Goal: Task Accomplishment & Management: Complete application form

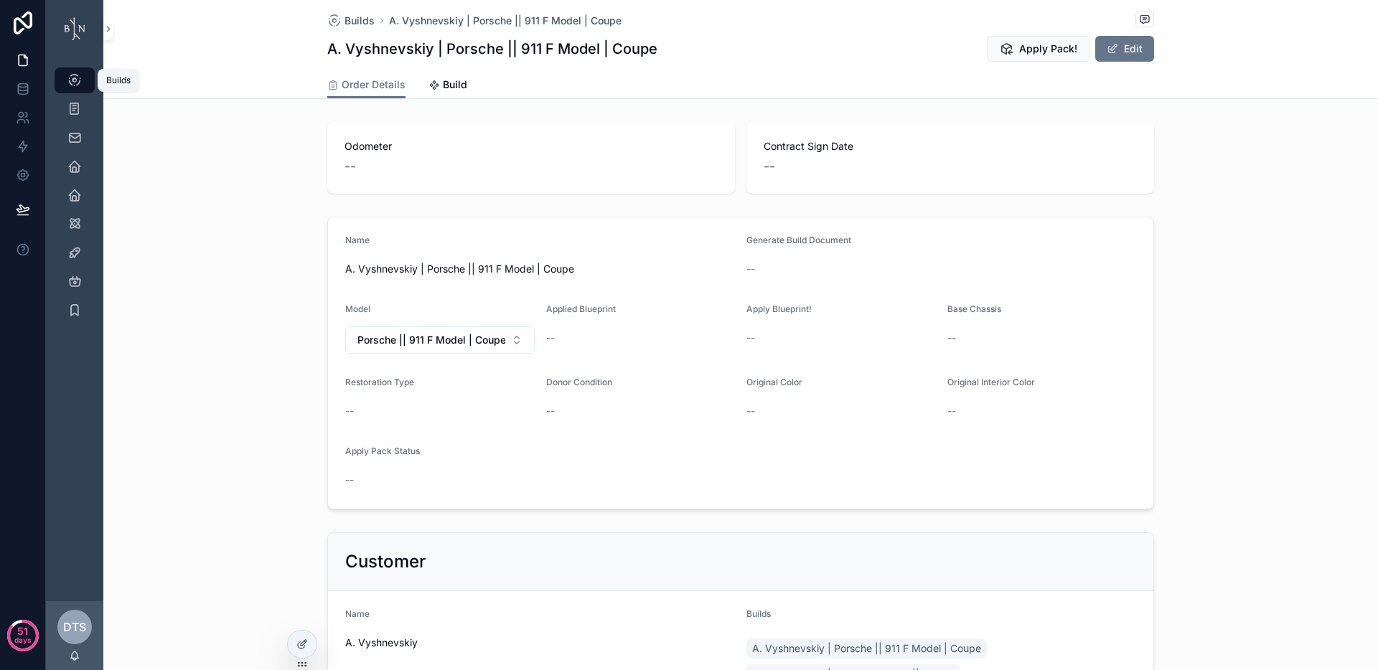
click at [78, 76] on icon "scrollable content" at bounding box center [74, 80] width 14 height 14
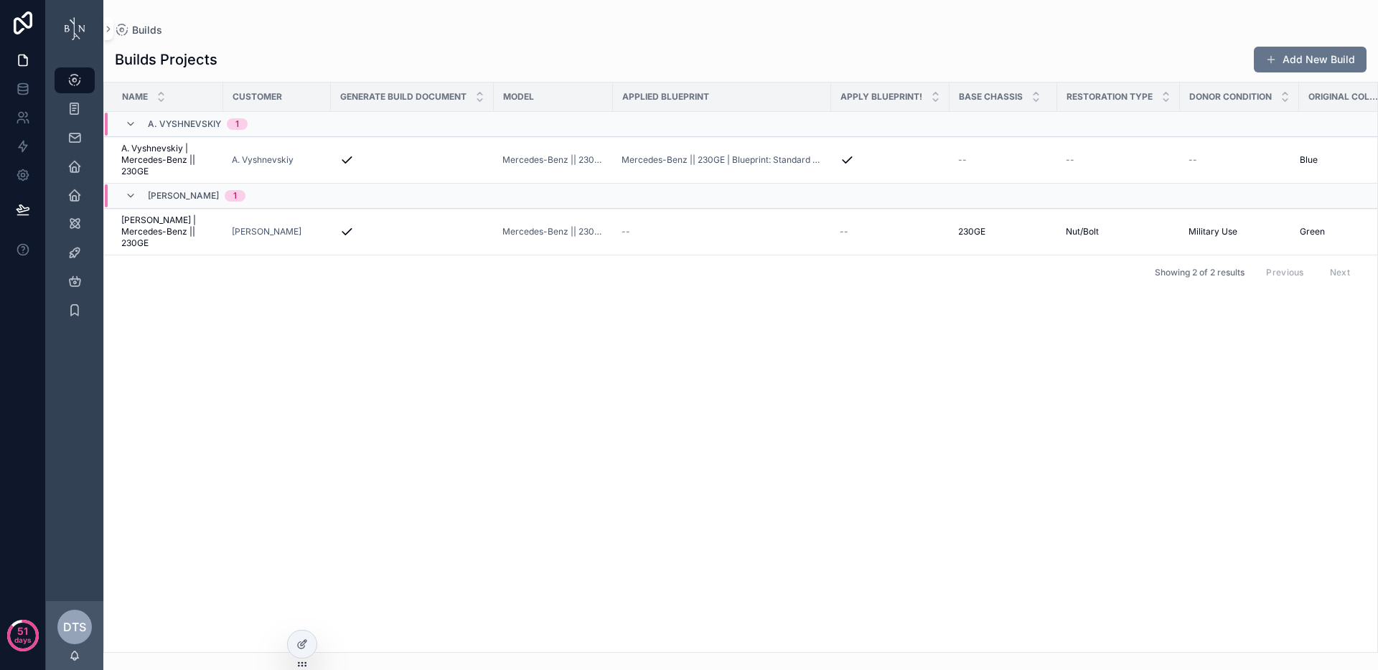
click at [345, 380] on div "Name Customer Generate Build Document Model Applied Blueprint Apply Blueprint! …" at bounding box center [740, 368] width 1273 height 570
click at [108, 27] on icon "scrollable content" at bounding box center [108, 29] width 10 height 11
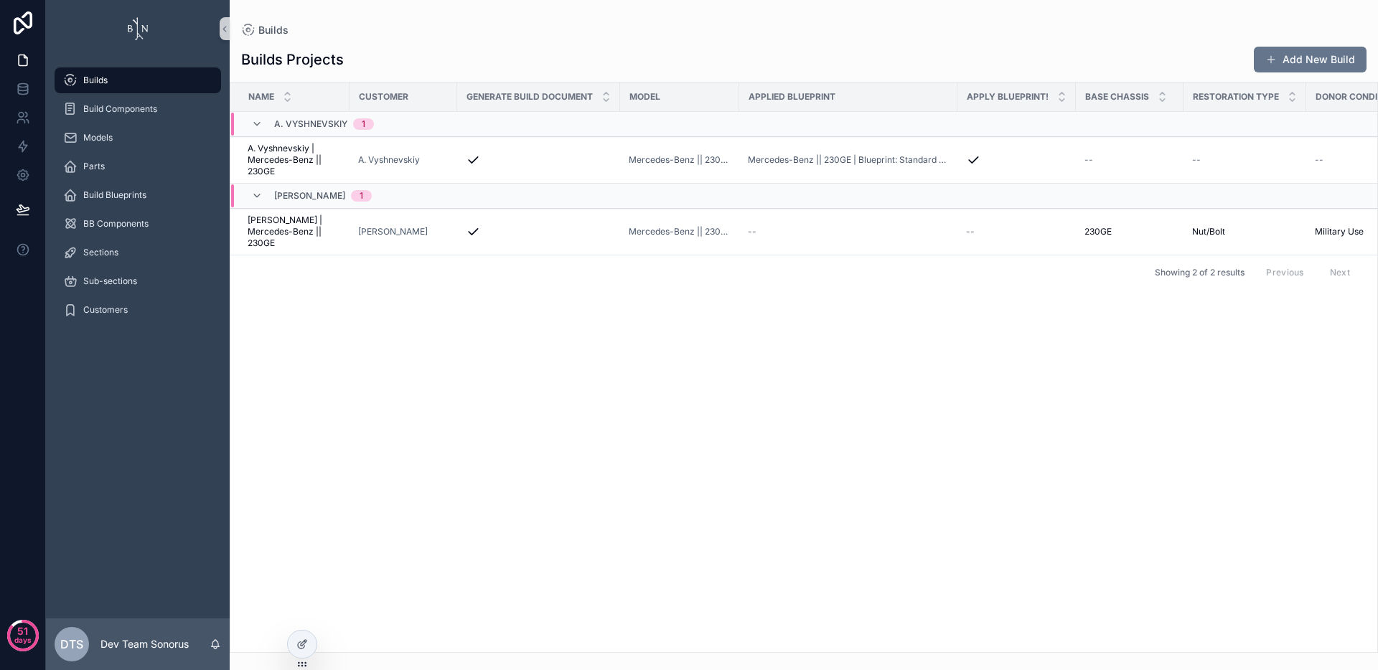
click at [558, 439] on div "Name Customer Generate Build Document Model Applied Blueprint Apply Blueprint! …" at bounding box center [803, 368] width 1147 height 570
click at [224, 24] on icon "scrollable content" at bounding box center [225, 29] width 10 height 11
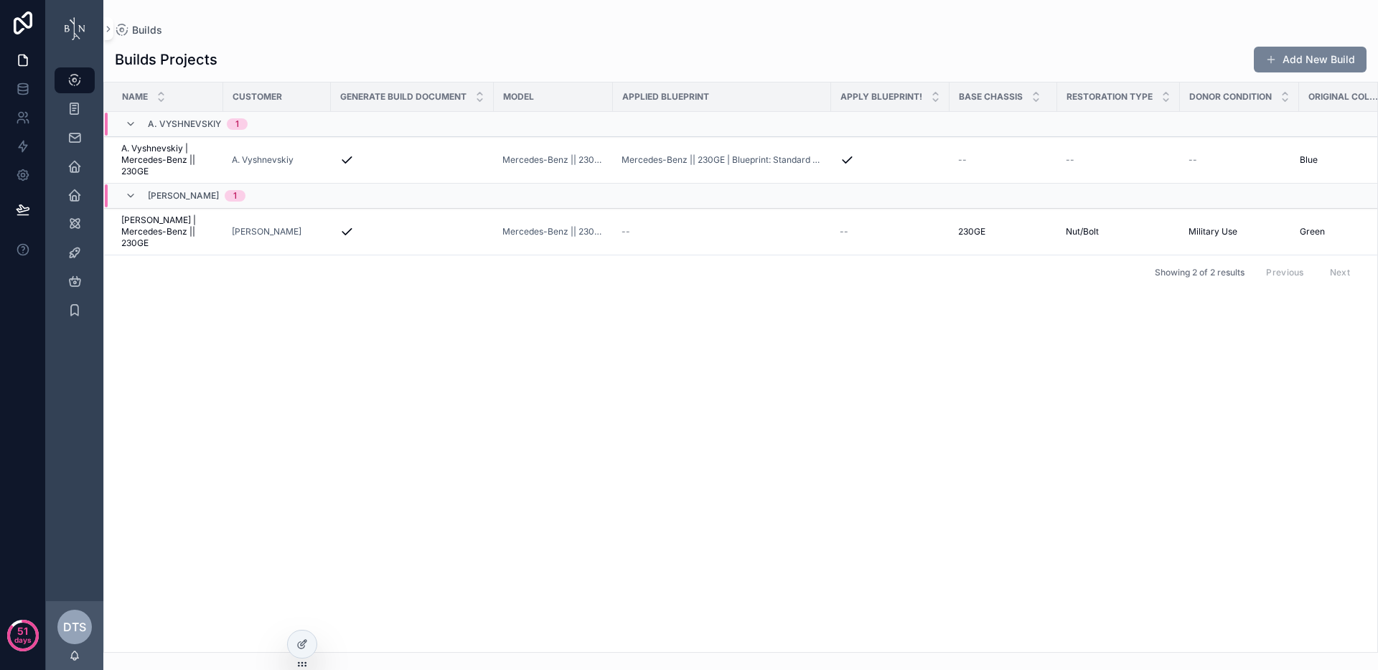
click at [1333, 60] on button "Add New Build" at bounding box center [1310, 60] width 113 height 26
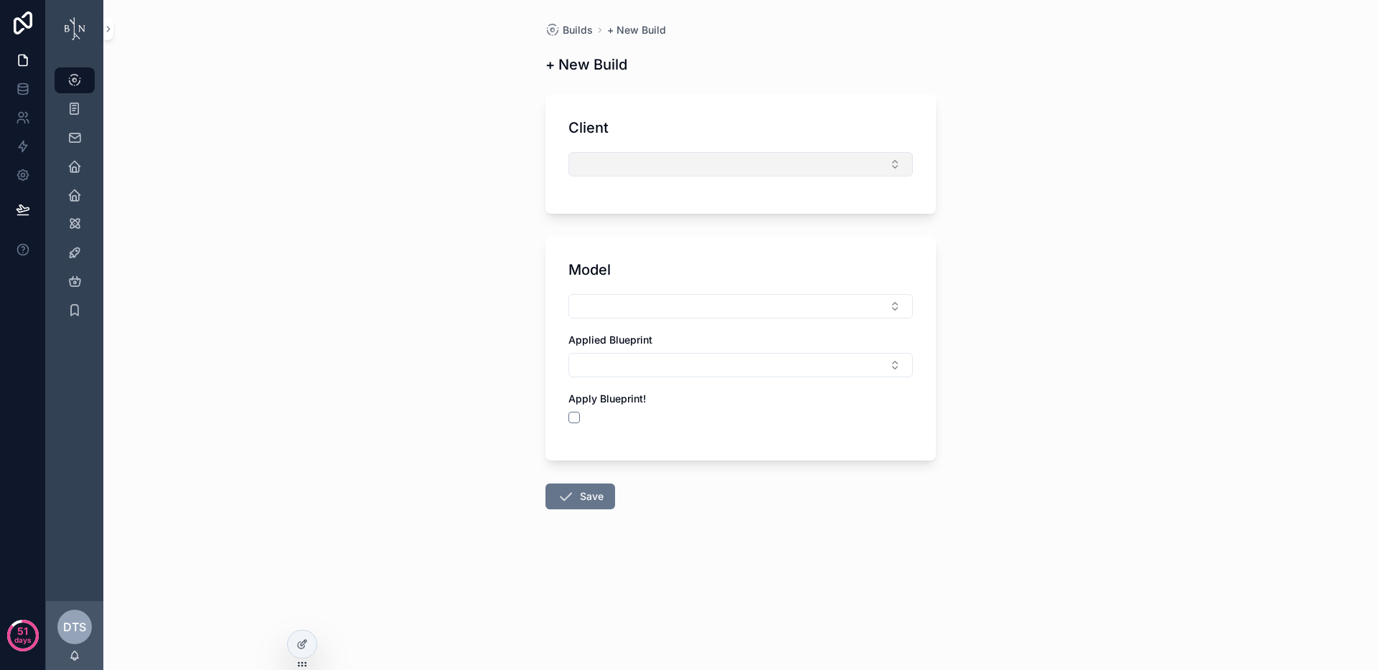
click at [727, 158] on button "Select Button" at bounding box center [741, 164] width 345 height 24
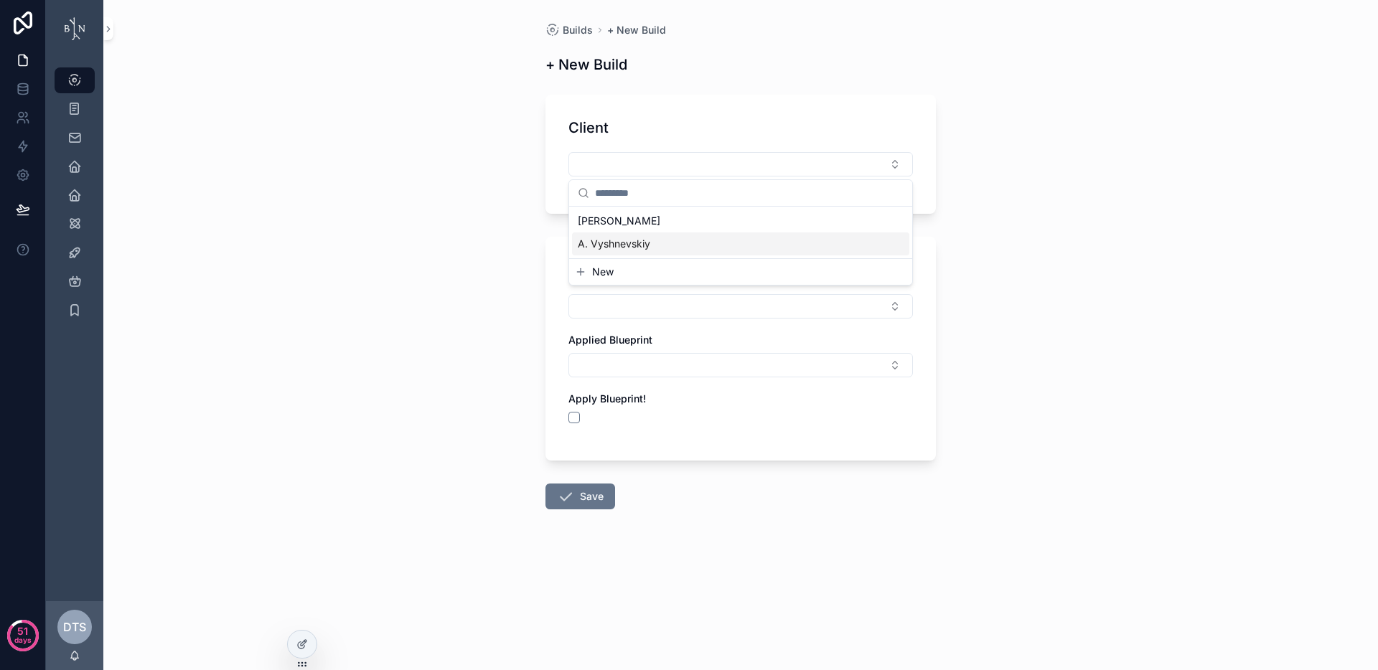
click at [612, 276] on span "New" at bounding box center [603, 272] width 22 height 14
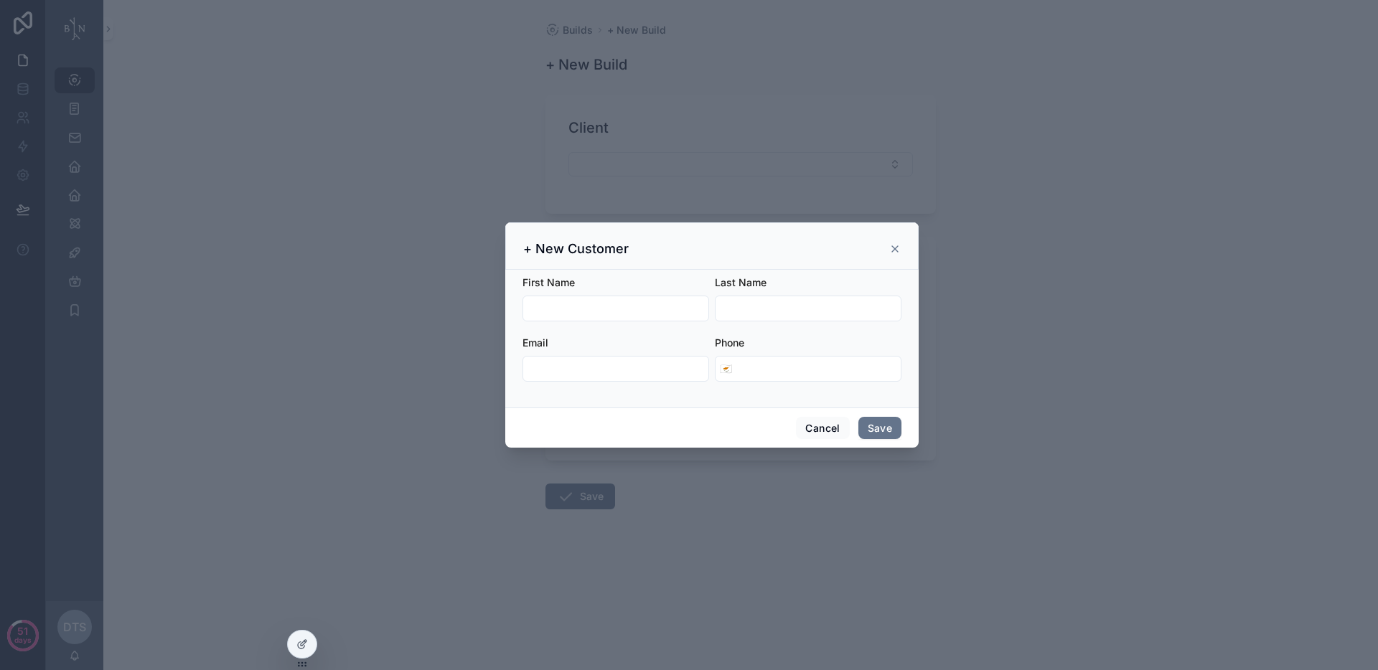
click at [593, 299] on input "scrollable content" at bounding box center [615, 309] width 185 height 20
click at [894, 245] on icon "scrollable content" at bounding box center [894, 248] width 11 height 11
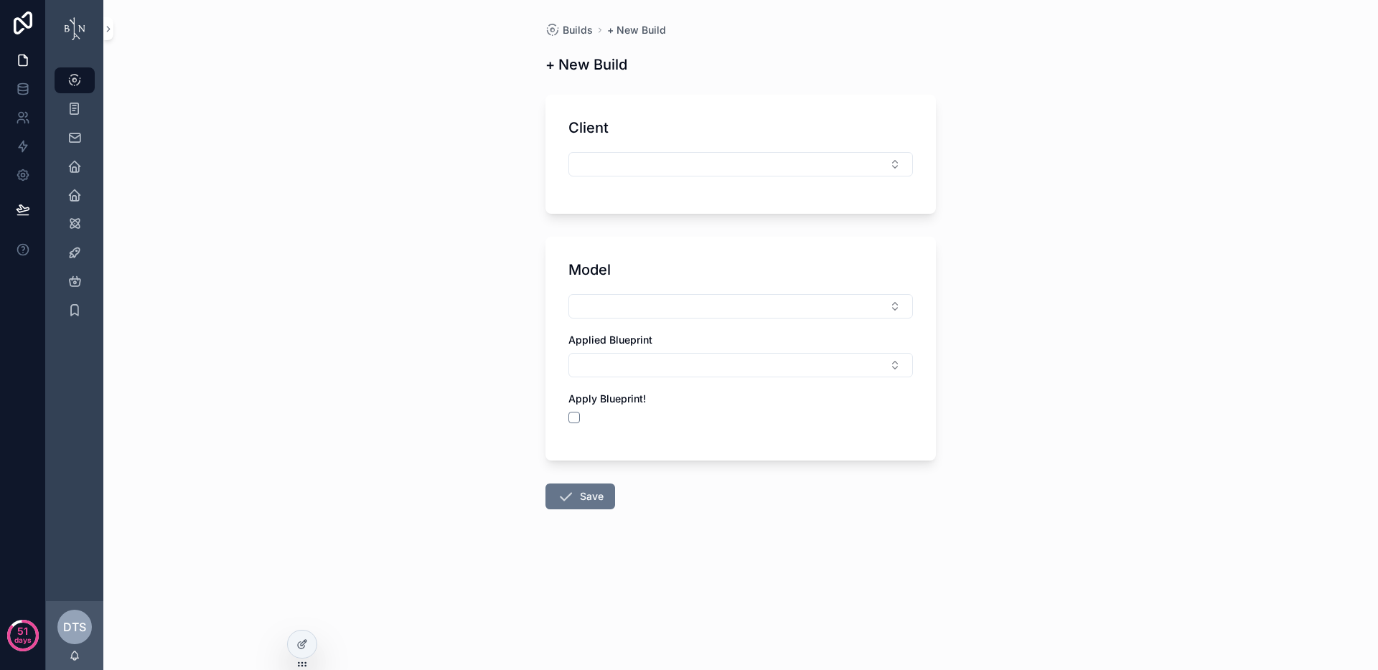
drag, startPoint x: 1091, startPoint y: 327, endPoint x: 902, endPoint y: 300, distance: 190.8
click at [1091, 327] on div "Builds + New Build + New Build Client Model Applied Blueprint Apply Blueprint! …" at bounding box center [740, 335] width 1275 height 670
click at [663, 146] on div "Client" at bounding box center [741, 154] width 391 height 119
click at [664, 164] on button "Select Button" at bounding box center [741, 164] width 345 height 24
click at [658, 244] on div "A. Vyshnevskiy" at bounding box center [740, 244] width 337 height 23
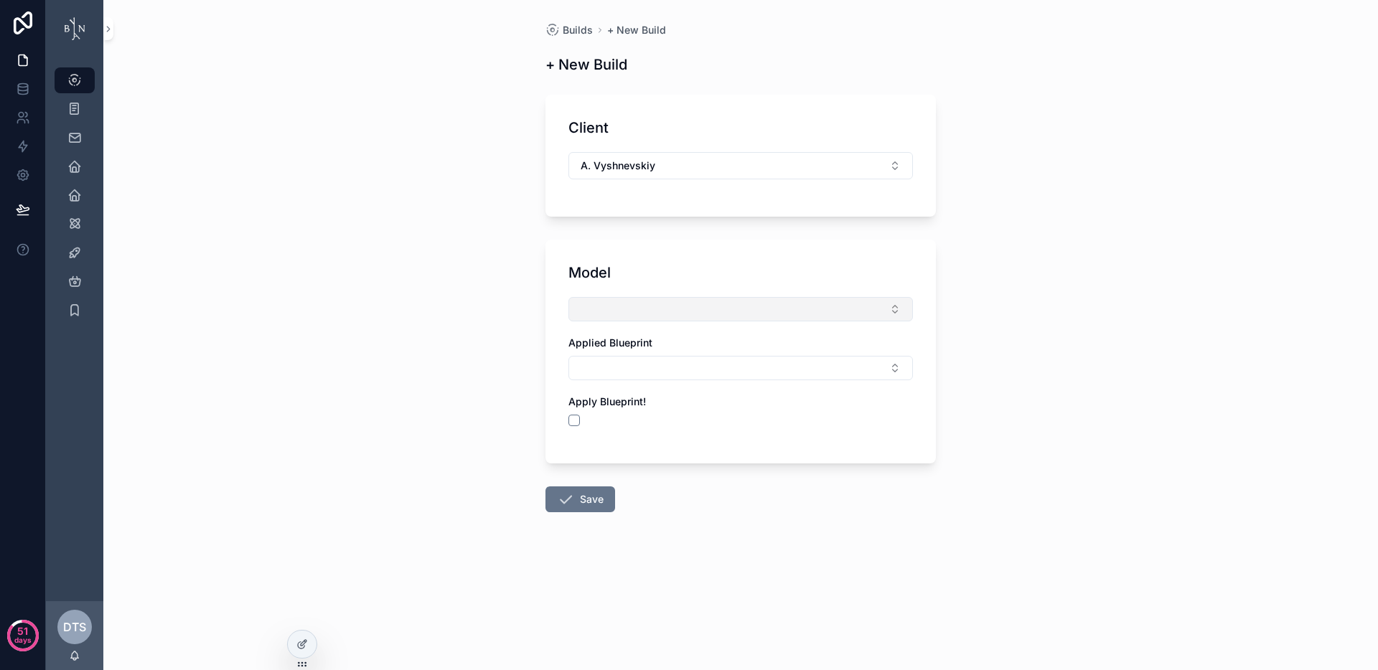
click at [662, 308] on button "Select Button" at bounding box center [741, 309] width 345 height 24
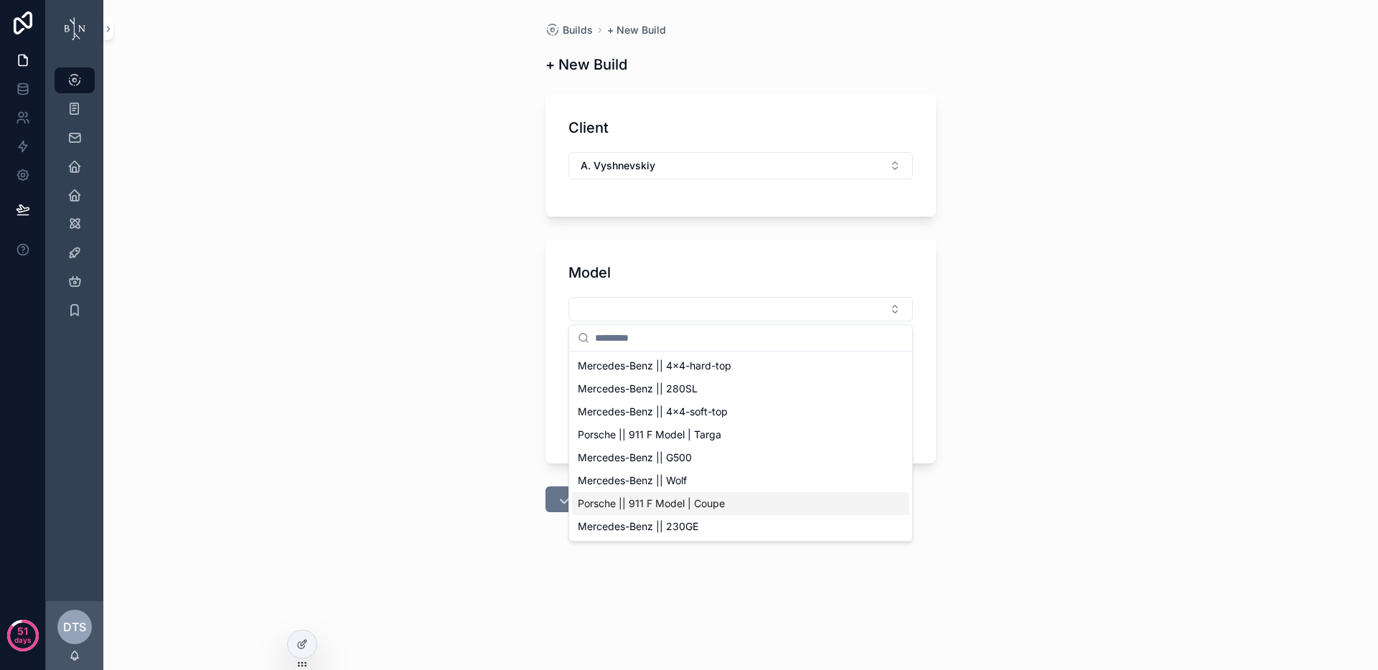
click at [627, 501] on span "Porsche || 911 F Model | Coupe" at bounding box center [651, 504] width 147 height 14
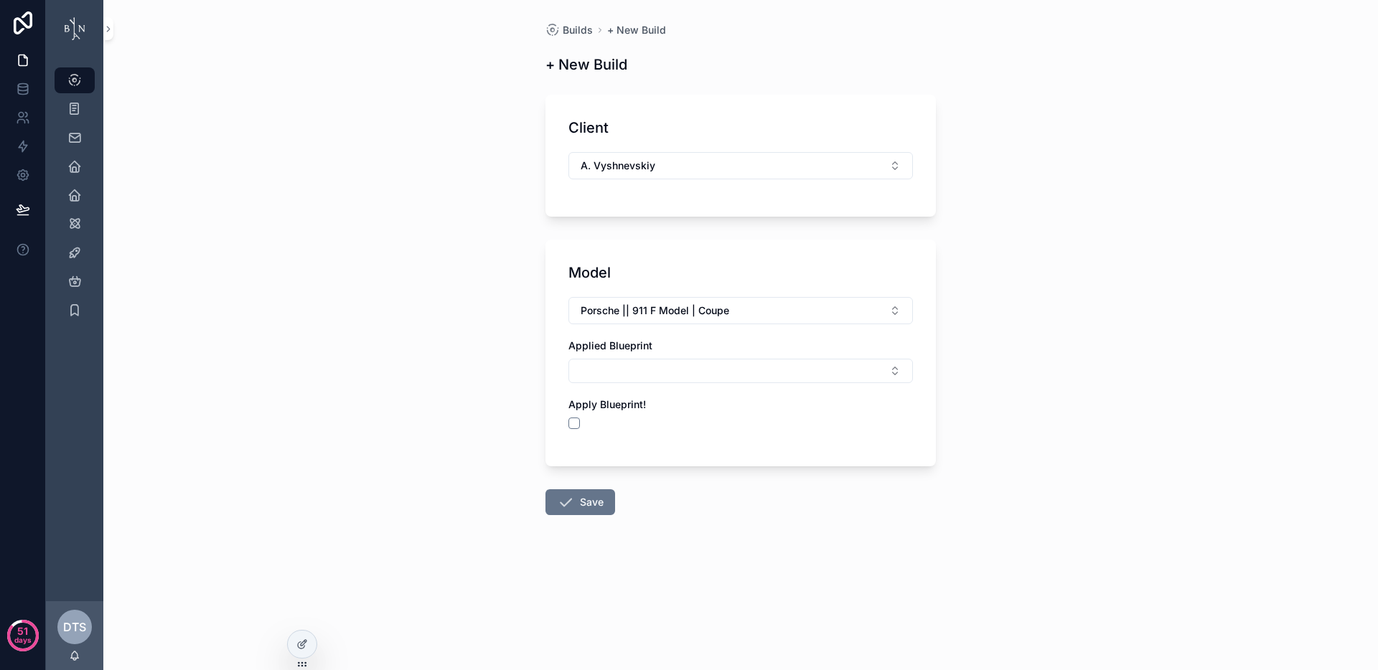
click at [449, 371] on div "Builds + New Build + New Build Client A. Vyshnevskiy Model Porsche || 911 F Mod…" at bounding box center [740, 335] width 1275 height 670
click at [681, 372] on button "Select Button" at bounding box center [741, 371] width 345 height 24
click at [440, 345] on div "Builds + New Build + New Build Client A. Vyshnevskiy Model Porsche || 911 F Mod…" at bounding box center [740, 335] width 1275 height 670
click at [586, 505] on button "Save" at bounding box center [581, 503] width 70 height 26
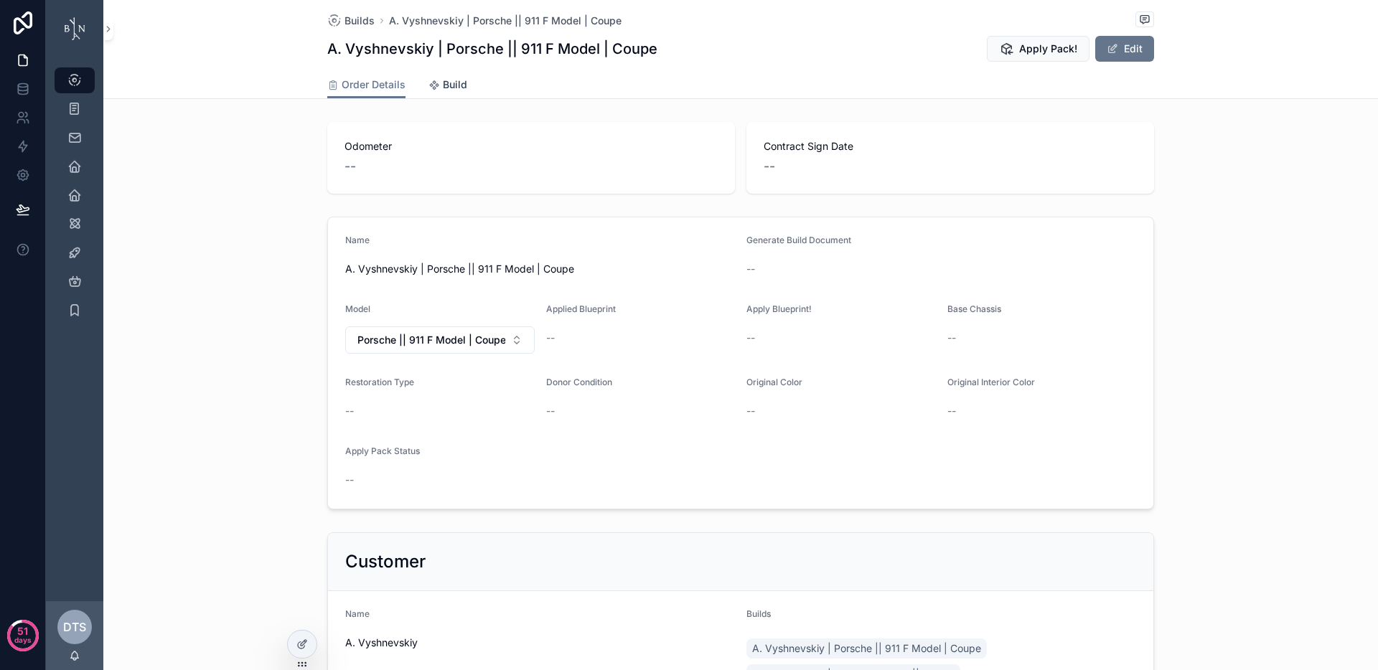
click at [444, 87] on span "Build" at bounding box center [455, 85] width 24 height 14
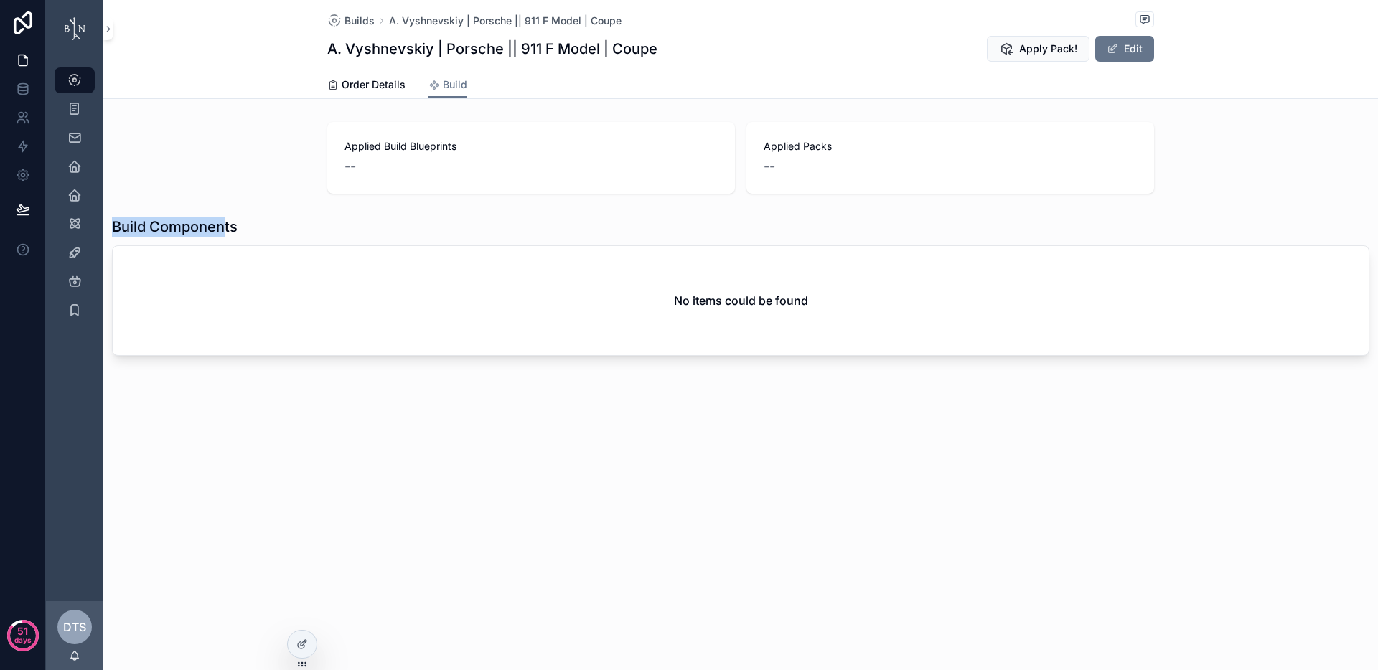
drag, startPoint x: 115, startPoint y: 225, endPoint x: 224, endPoint y: 225, distance: 109.1
click at [224, 225] on h1 "Build Components" at bounding box center [175, 227] width 126 height 20
click at [327, 205] on div "Applied Build Blueprints -- Applied Packs -- Build Components No items could be…" at bounding box center [740, 238] width 1275 height 245
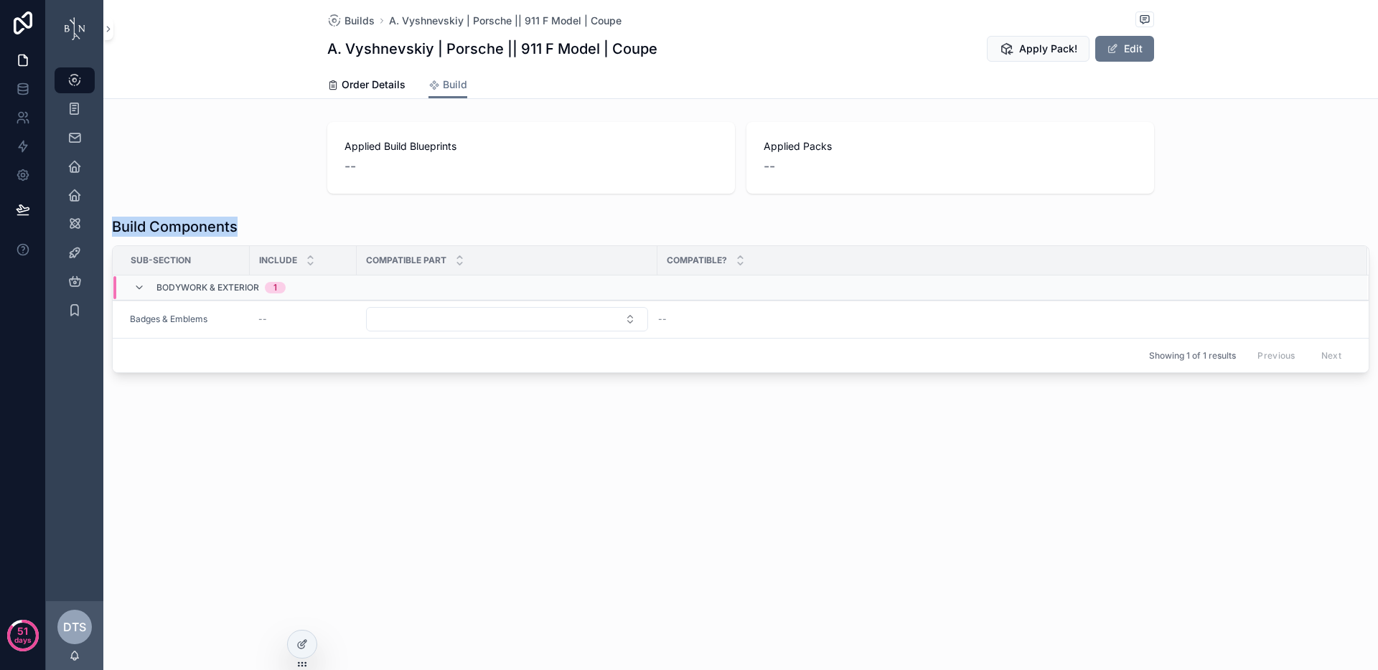
drag, startPoint x: 125, startPoint y: 225, endPoint x: 244, endPoint y: 231, distance: 119.3
click at [244, 231] on div "Build Components" at bounding box center [741, 227] width 1258 height 20
click at [230, 181] on div "Applied Build Blueprints -- Applied Packs --" at bounding box center [740, 157] width 1275 height 83
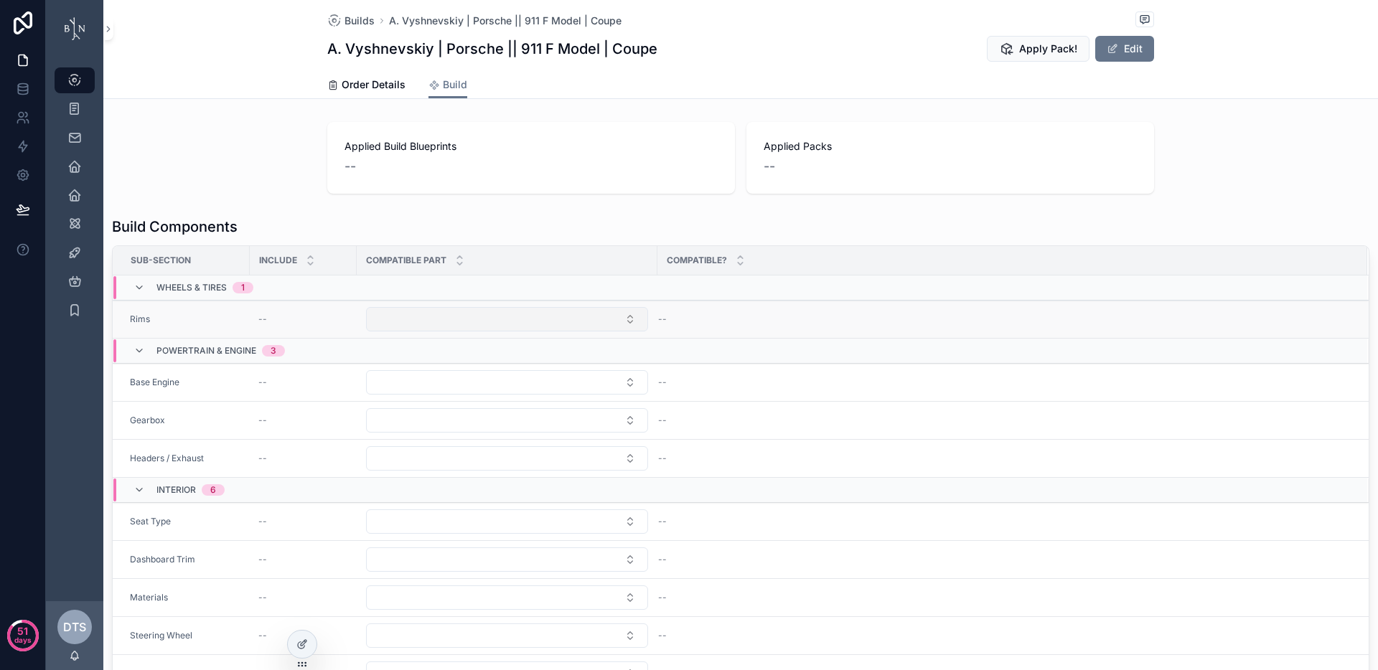
click at [549, 324] on button "Select Button" at bounding box center [507, 319] width 282 height 24
click at [281, 225] on div "Build Components" at bounding box center [741, 227] width 1258 height 20
click at [556, 327] on button "Select Button" at bounding box center [507, 319] width 282 height 24
click at [466, 320] on button "Select Button" at bounding box center [507, 319] width 282 height 24
click at [279, 197] on div "Applied Build Blueprints -- Applied Packs --" at bounding box center [740, 157] width 1275 height 83
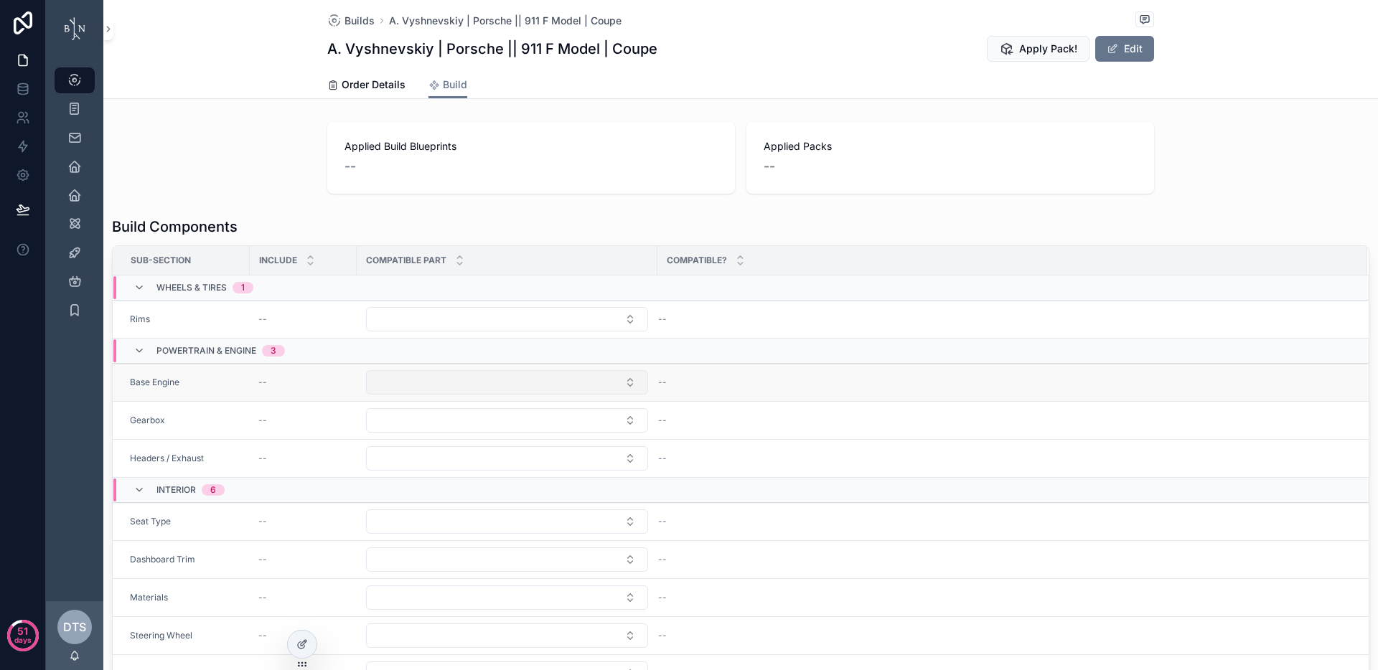
click at [472, 393] on button "Select Button" at bounding box center [507, 382] width 282 height 24
click at [485, 374] on button "Select Button" at bounding box center [507, 382] width 282 height 24
click at [486, 378] on button "Select Button" at bounding box center [507, 382] width 282 height 24
click at [243, 233] on div "Build Components" at bounding box center [741, 227] width 1258 height 20
click at [555, 380] on button "Select Button" at bounding box center [507, 382] width 282 height 24
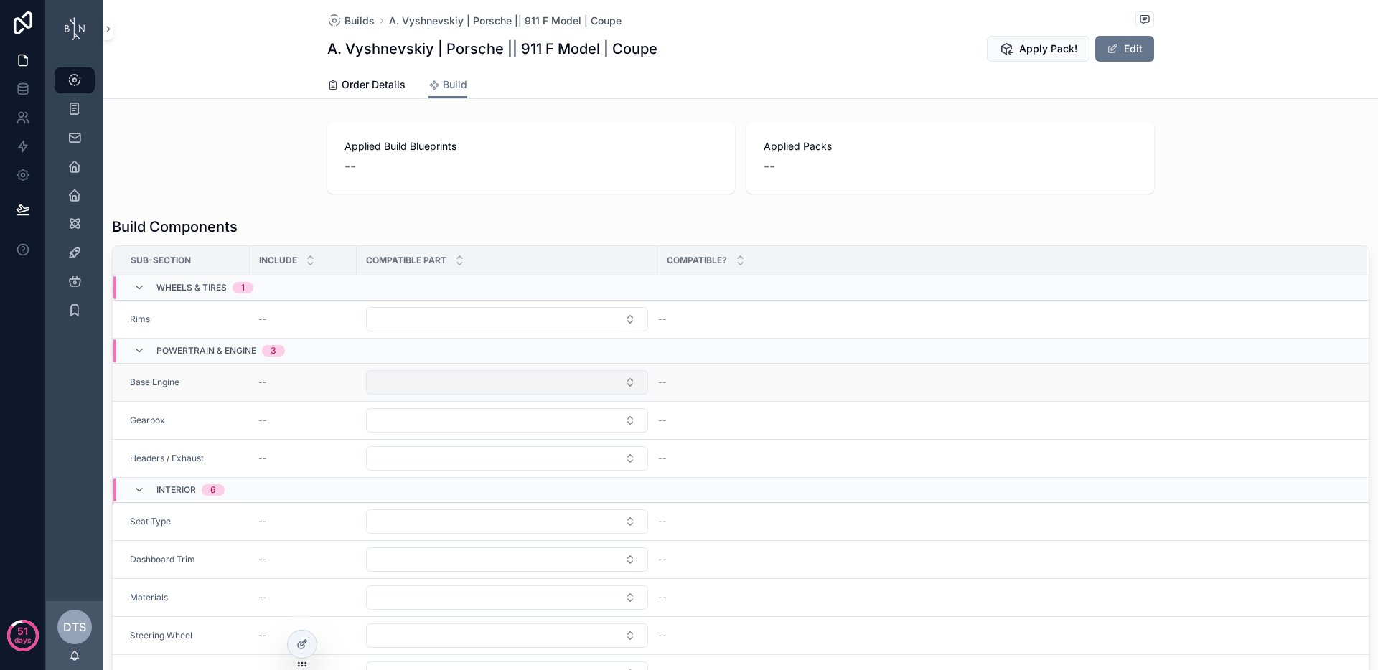
click at [582, 388] on button "Select Button" at bounding box center [507, 382] width 282 height 24
click at [271, 205] on div "Applied Build Blueprints -- Applied Packs -- Build Components Sub-Section Inclu…" at bounding box center [740, 436] width 1275 height 640
click at [523, 378] on button "Select Button" at bounding box center [507, 382] width 282 height 24
click at [611, 373] on button "Select Button" at bounding box center [507, 382] width 282 height 24
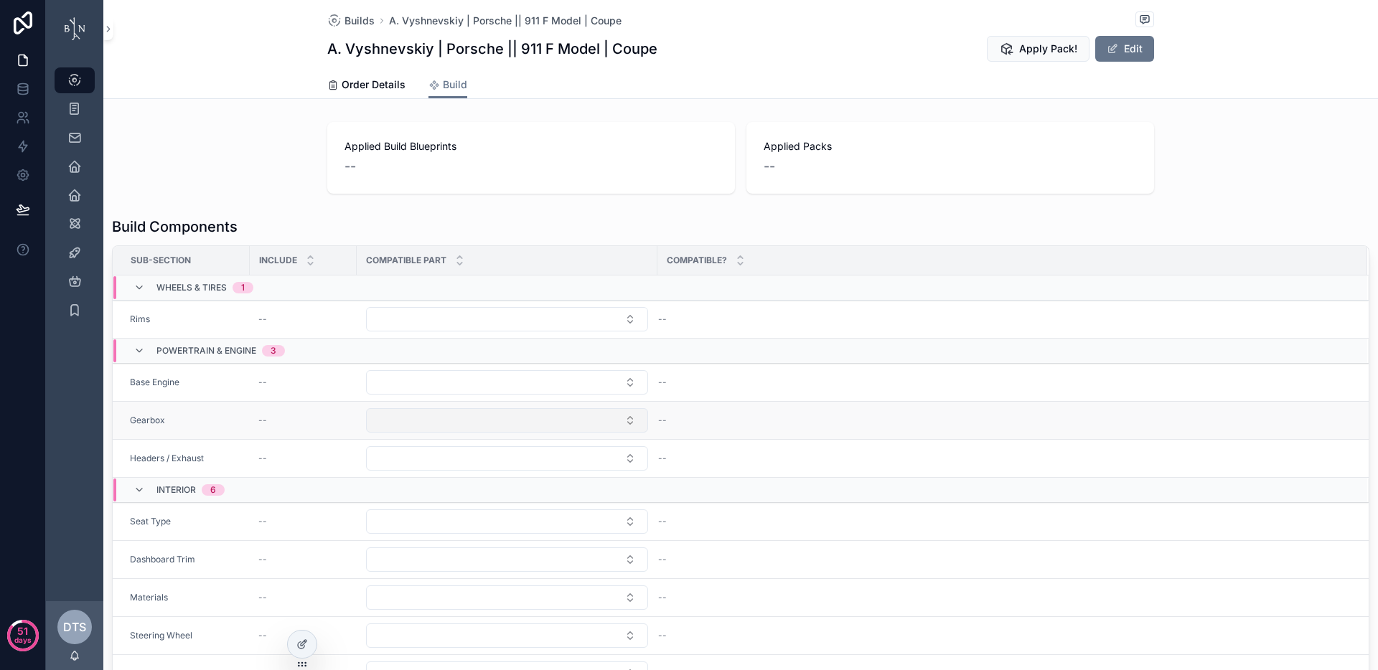
click at [543, 423] on button "Select Button" at bounding box center [507, 420] width 282 height 24
click at [172, 162] on div "Applied Build Blueprints -- Applied Packs --" at bounding box center [740, 157] width 1275 height 83
click at [531, 388] on button "Select Button" at bounding box center [507, 382] width 282 height 24
click at [464, 304] on td "scrollable content" at bounding box center [507, 320] width 301 height 38
click at [463, 318] on button "Select Button" at bounding box center [507, 319] width 282 height 24
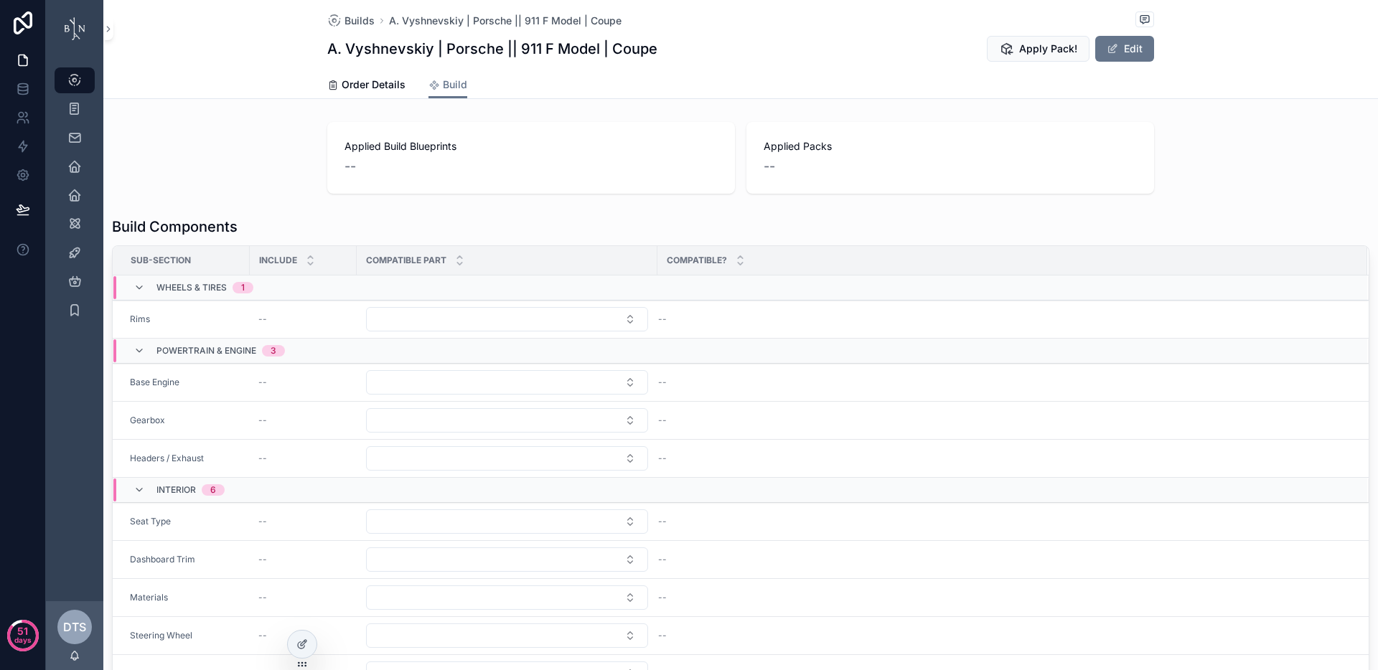
click at [294, 217] on div "Build Components" at bounding box center [741, 227] width 1258 height 20
click at [470, 314] on button "Select Button" at bounding box center [507, 319] width 282 height 24
click at [256, 188] on div "Applied Build Blueprints -- Applied Packs --" at bounding box center [740, 157] width 1275 height 83
click at [452, 389] on button "Select Button" at bounding box center [507, 382] width 282 height 24
click at [226, 190] on div "Applied Build Blueprints -- Applied Packs --" at bounding box center [740, 157] width 1275 height 83
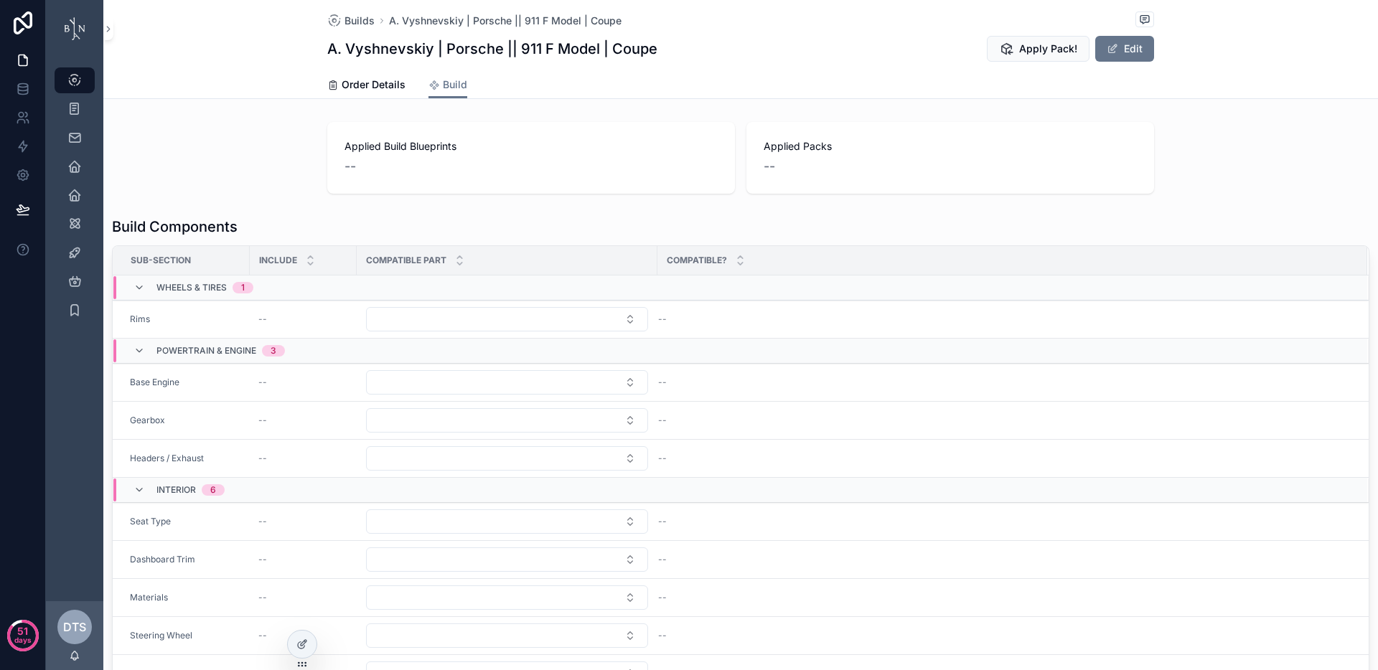
click at [300, 212] on div "Build Components Sub-Section Include Compatible part Compatible? Wheels & Tires…" at bounding box center [740, 483] width 1275 height 545
click at [426, 482] on button "Select Button" at bounding box center [507, 484] width 282 height 24
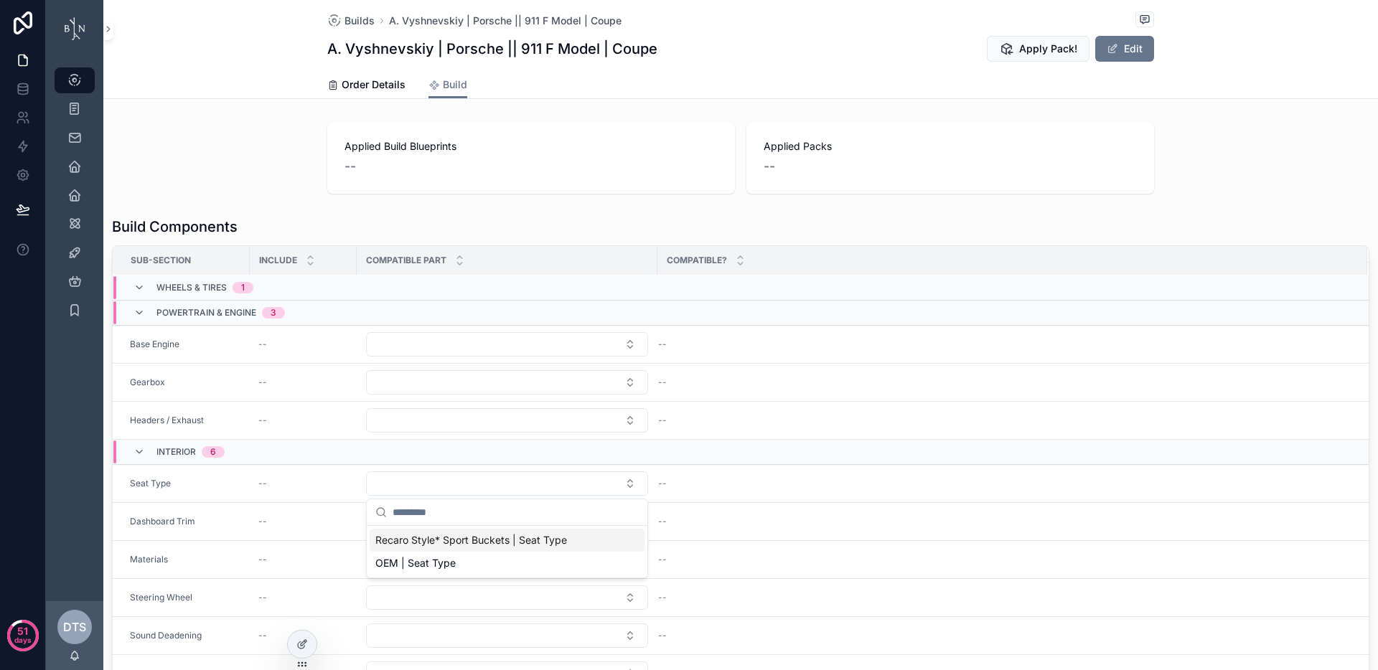
click at [268, 200] on div "Applied Build Blueprints -- Applied Packs -- Build Components Sub-Section Inclu…" at bounding box center [740, 436] width 1275 height 640
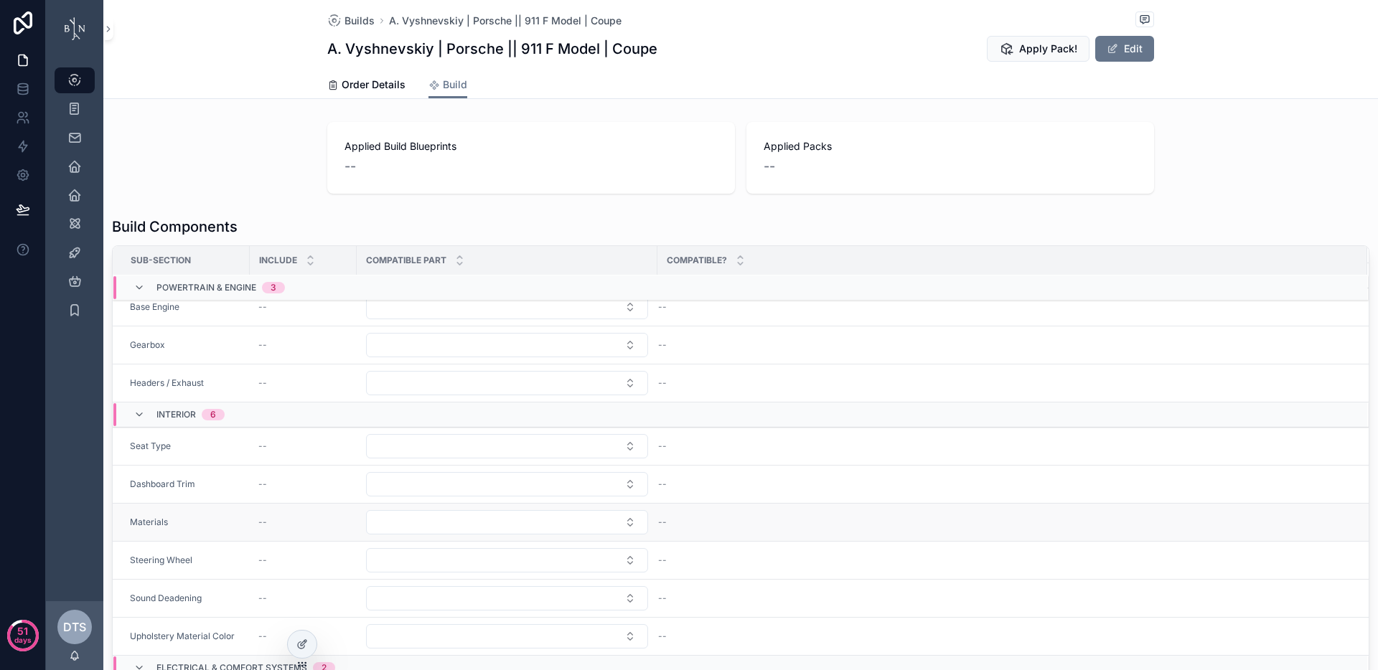
scroll to position [172, 0]
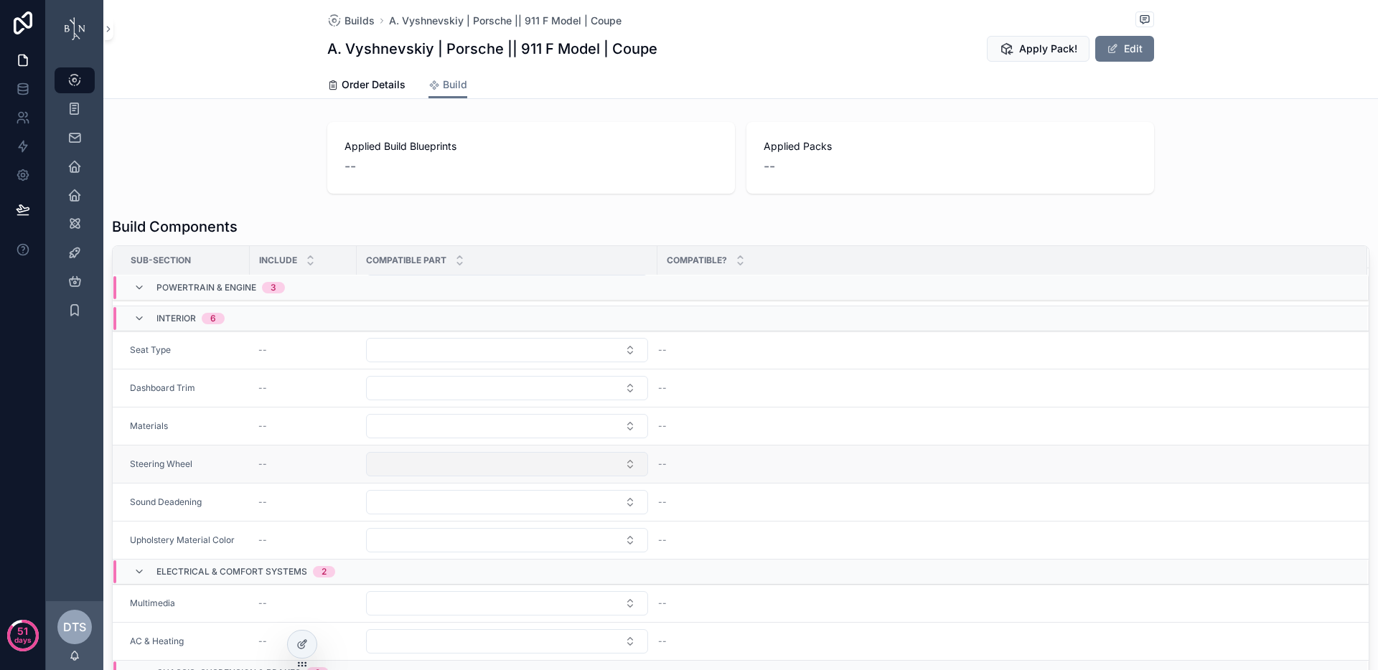
click at [498, 460] on button "Select Button" at bounding box center [507, 464] width 282 height 24
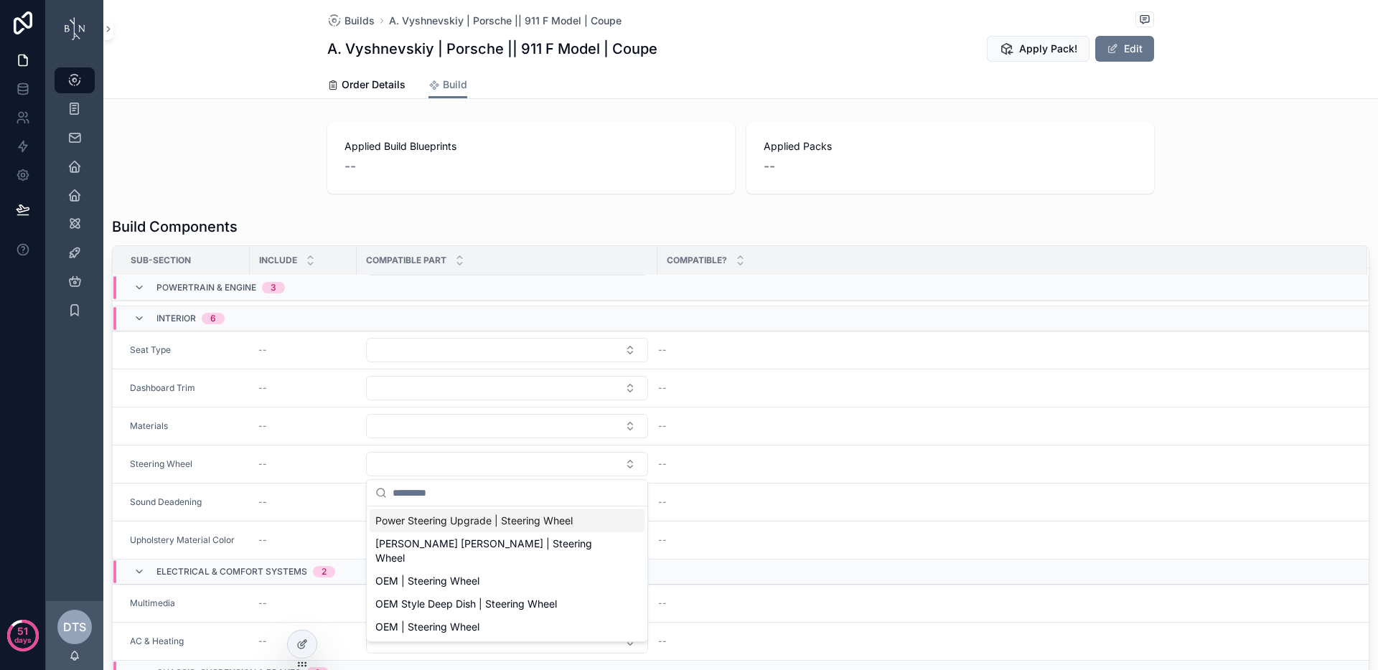
click at [413, 231] on div "Build Components" at bounding box center [741, 227] width 1258 height 20
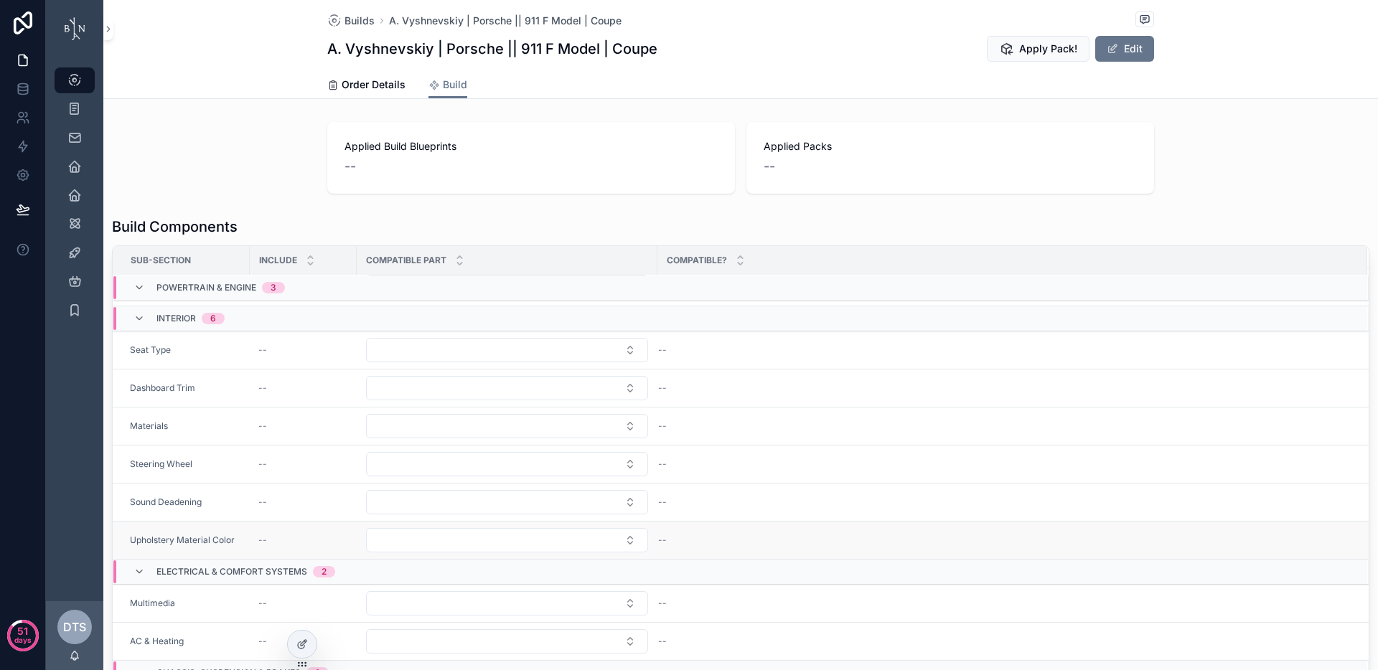
scroll to position [322, 0]
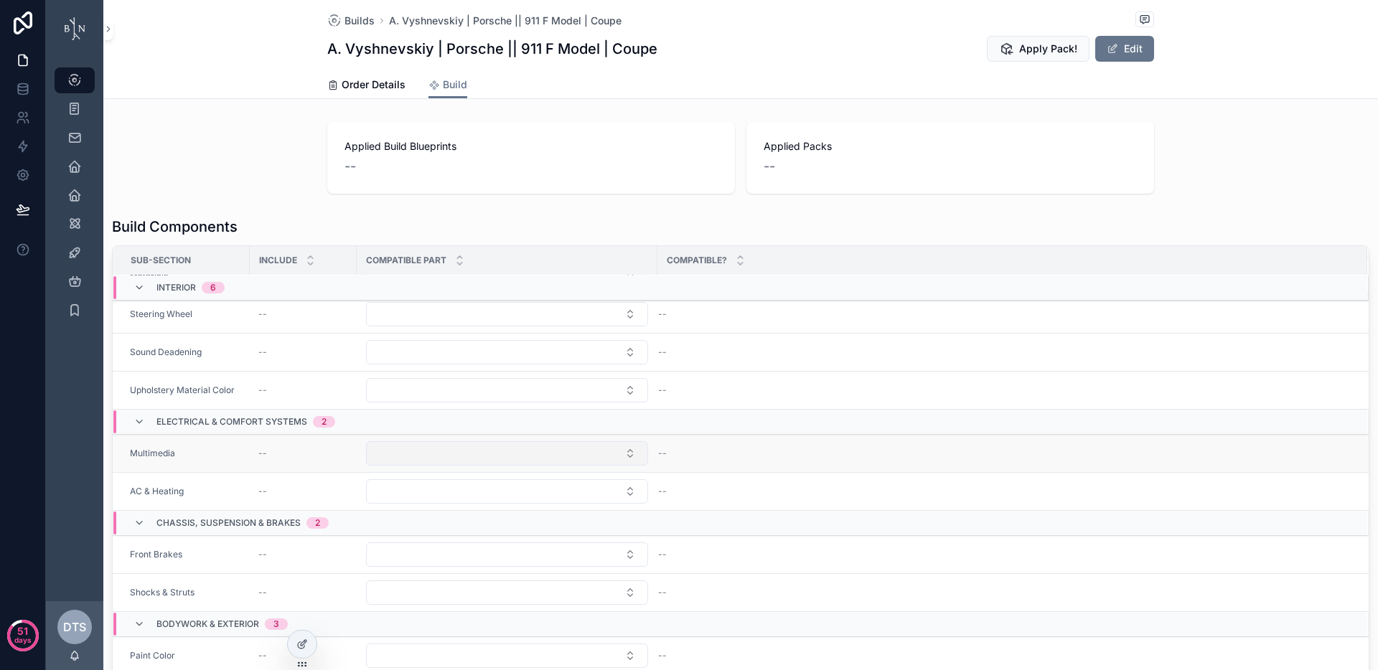
click at [454, 452] on button "Select Button" at bounding box center [507, 453] width 282 height 24
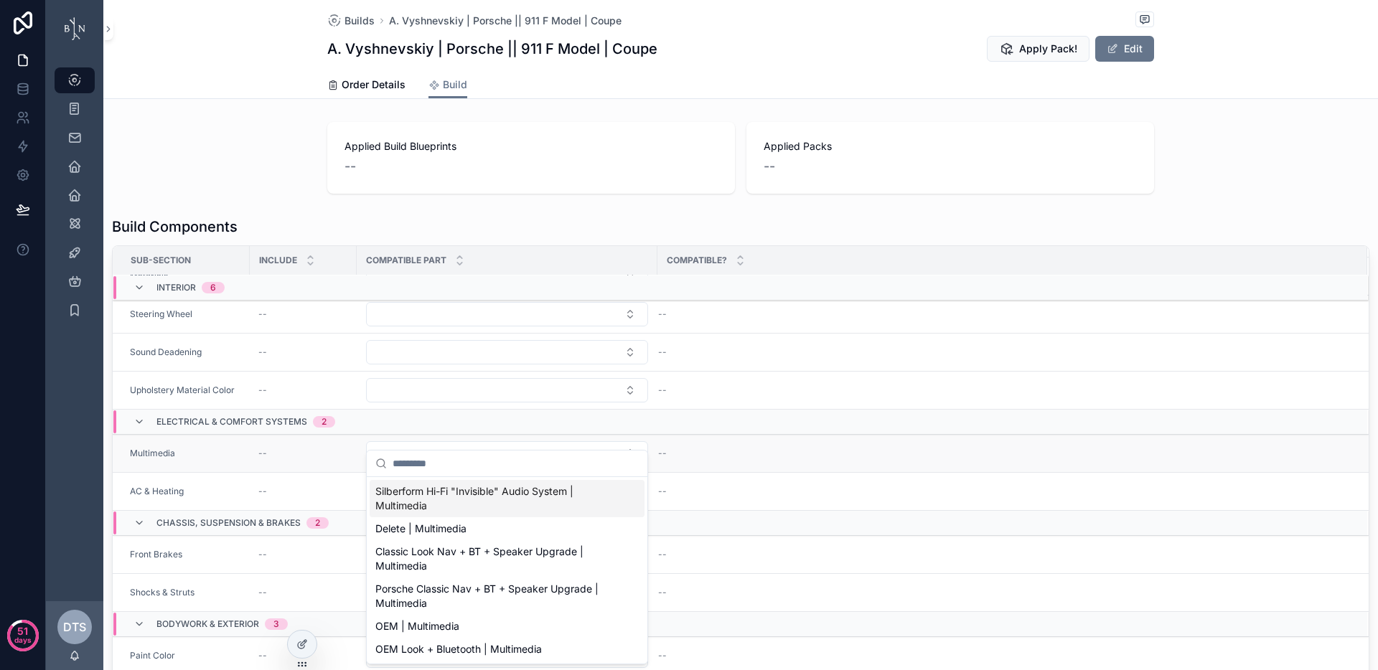
scroll to position [430, 0]
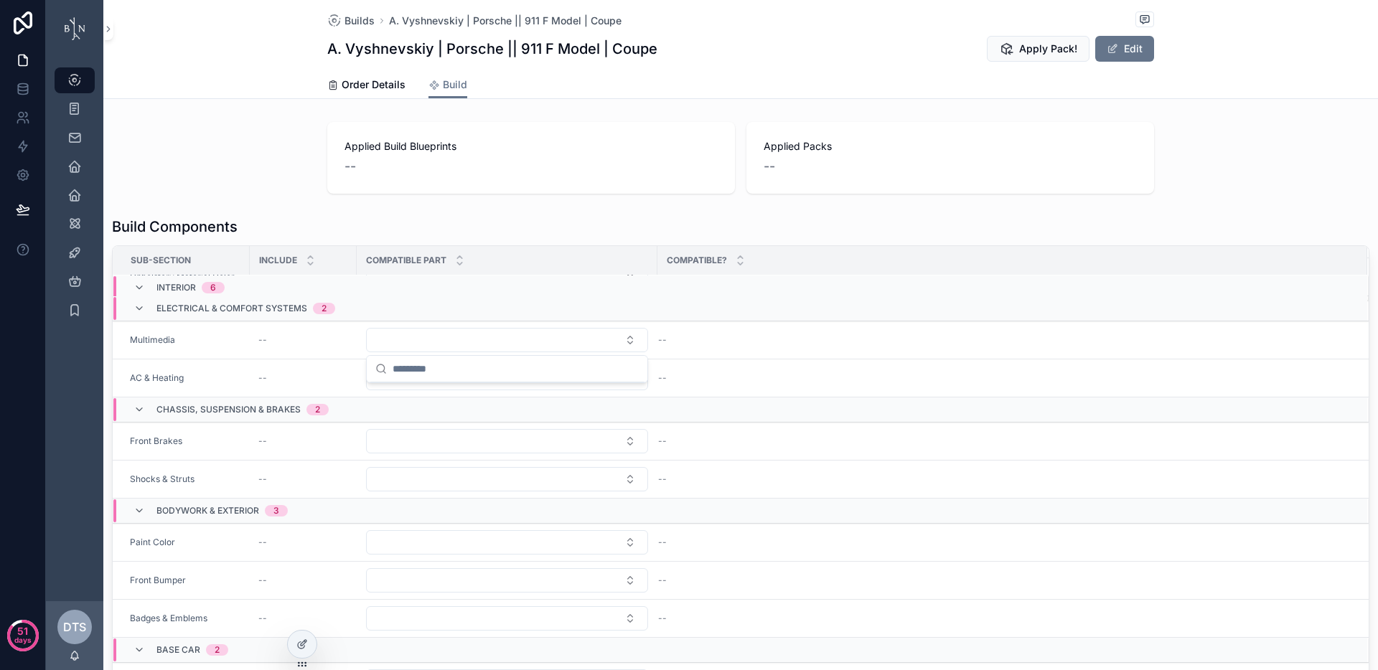
click at [244, 189] on div "Applied Build Blueprints -- Applied Packs --" at bounding box center [740, 157] width 1275 height 83
click at [467, 436] on button "Select Button" at bounding box center [507, 441] width 282 height 24
click at [248, 175] on div "Applied Build Blueprints -- Applied Packs --" at bounding box center [740, 157] width 1275 height 83
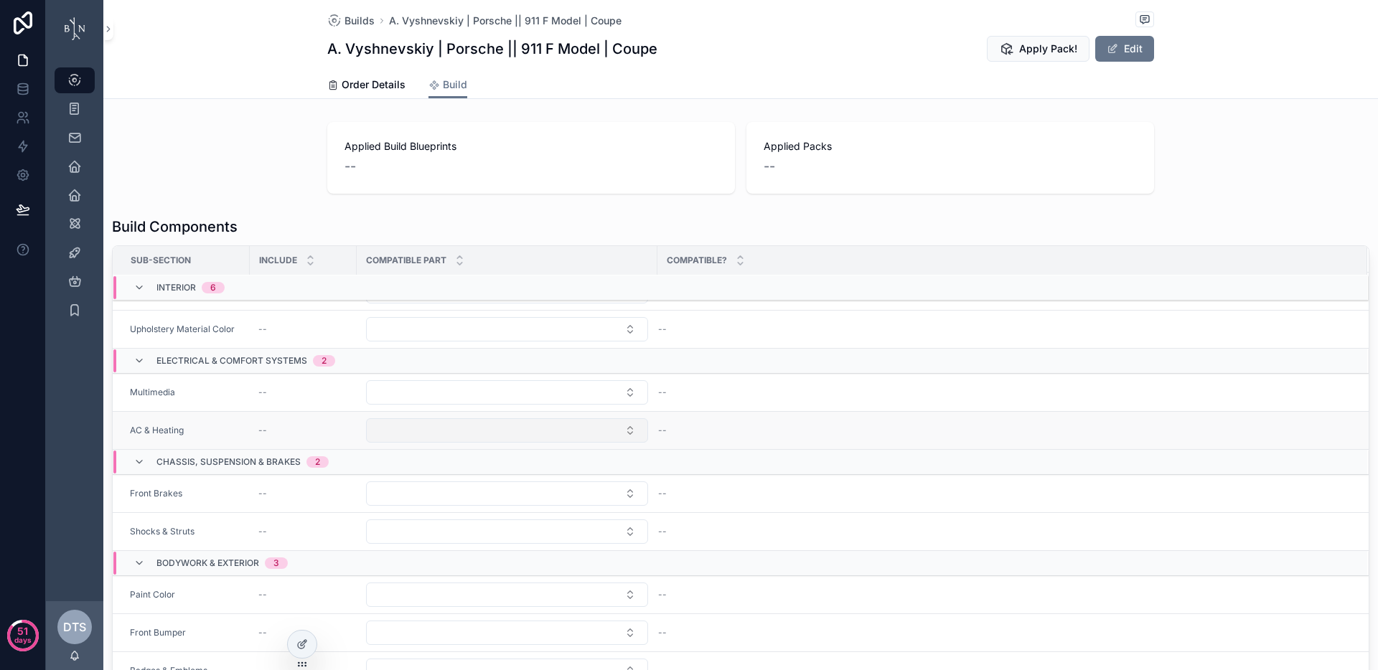
click at [420, 418] on button "Select Button" at bounding box center [507, 430] width 282 height 24
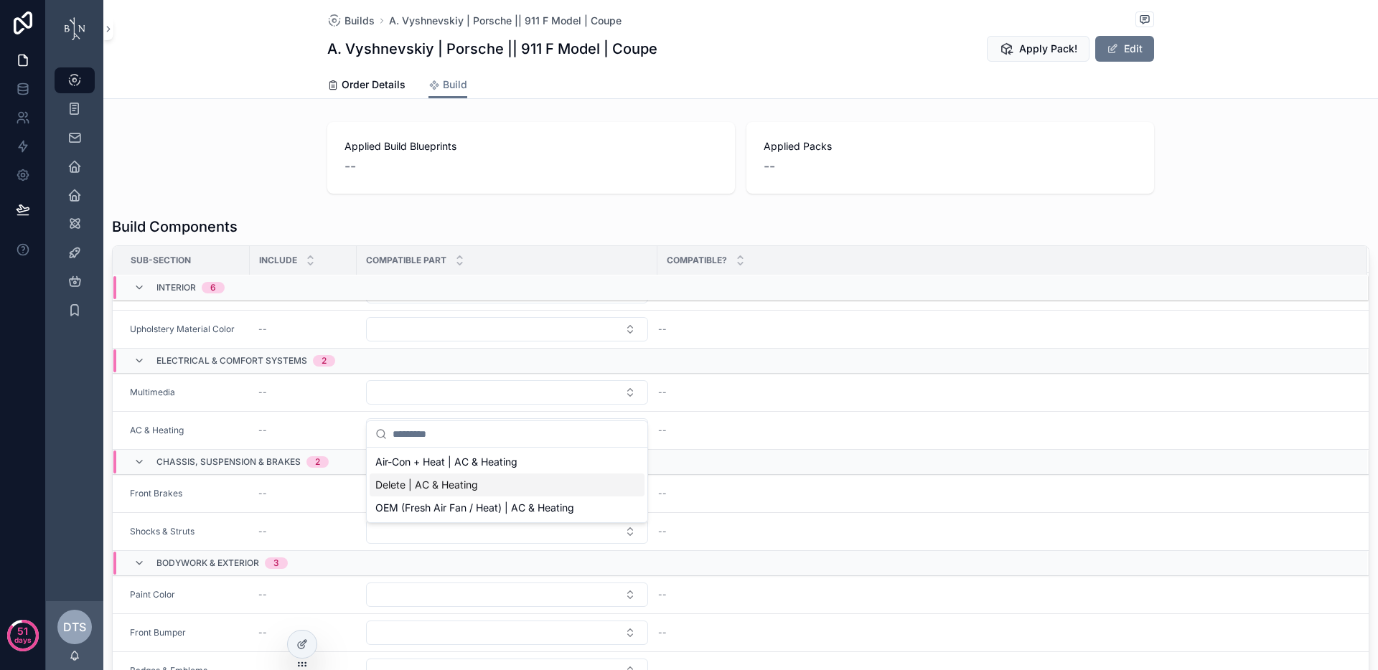
click at [453, 486] on span "Delete | AC & Heating" at bounding box center [426, 485] width 103 height 14
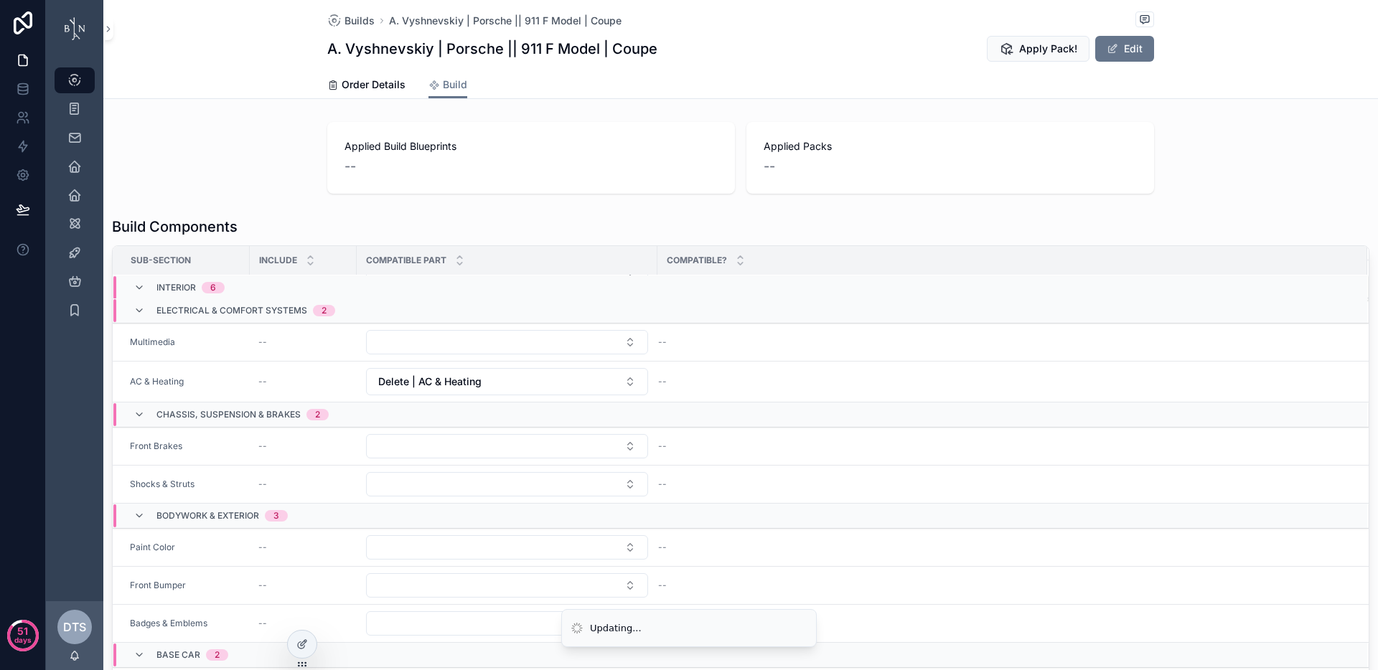
click at [235, 192] on div "Applied Build Blueprints -- Applied Packs --" at bounding box center [740, 157] width 1275 height 83
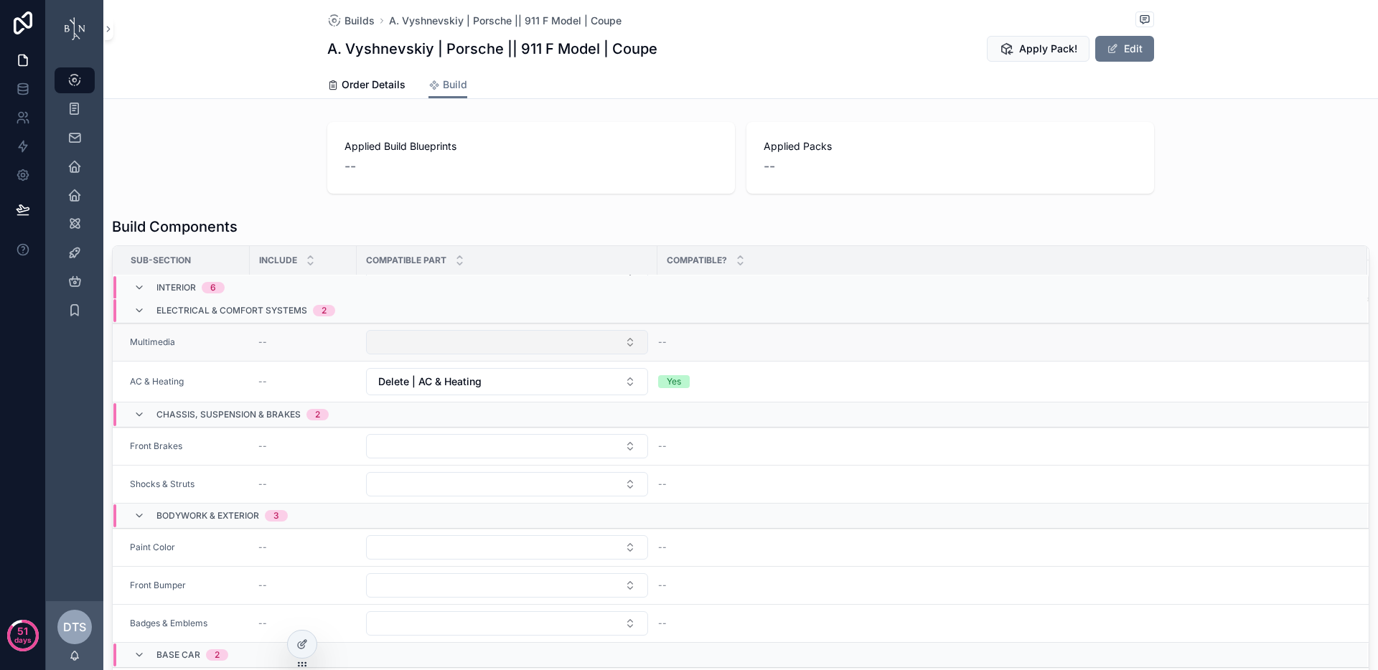
click at [451, 349] on button "Select Button" at bounding box center [507, 342] width 282 height 24
click at [263, 174] on div "Applied Build Blueprints -- Applied Packs --" at bounding box center [740, 157] width 1275 height 83
click at [503, 387] on button "Delete | AC & Heating" at bounding box center [507, 381] width 282 height 27
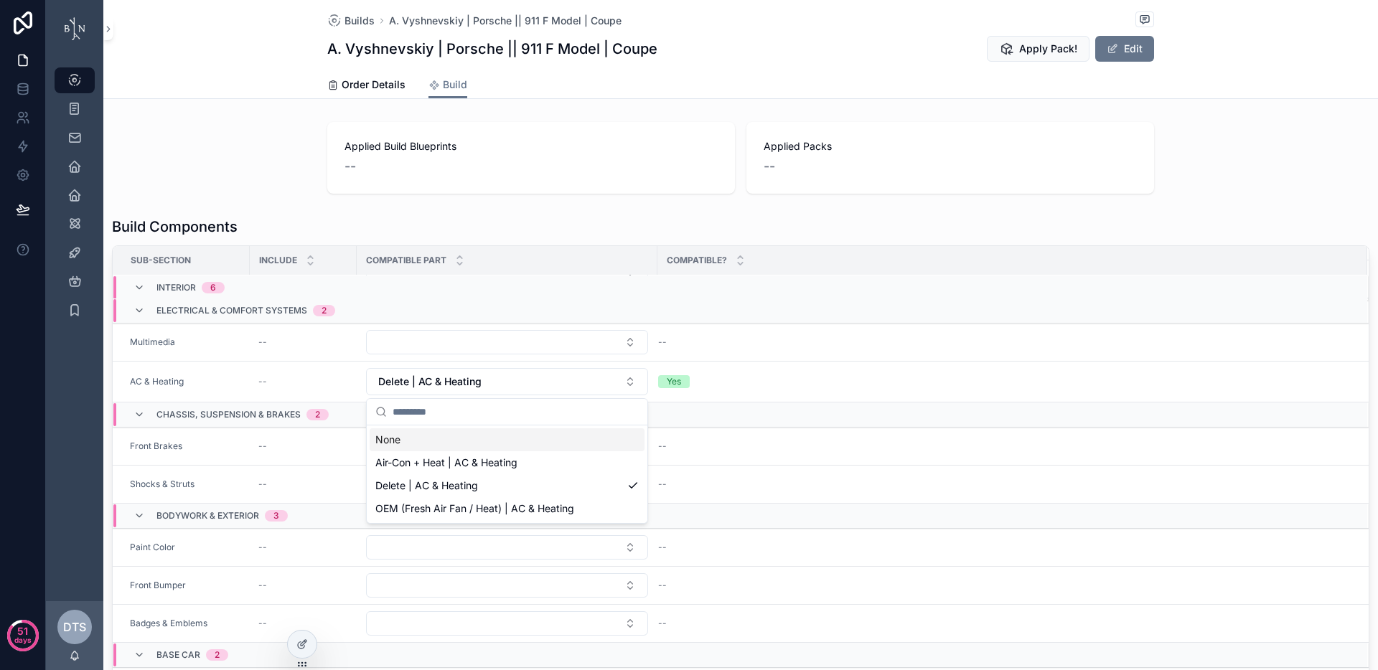
click at [497, 438] on div "None" at bounding box center [507, 440] width 275 height 23
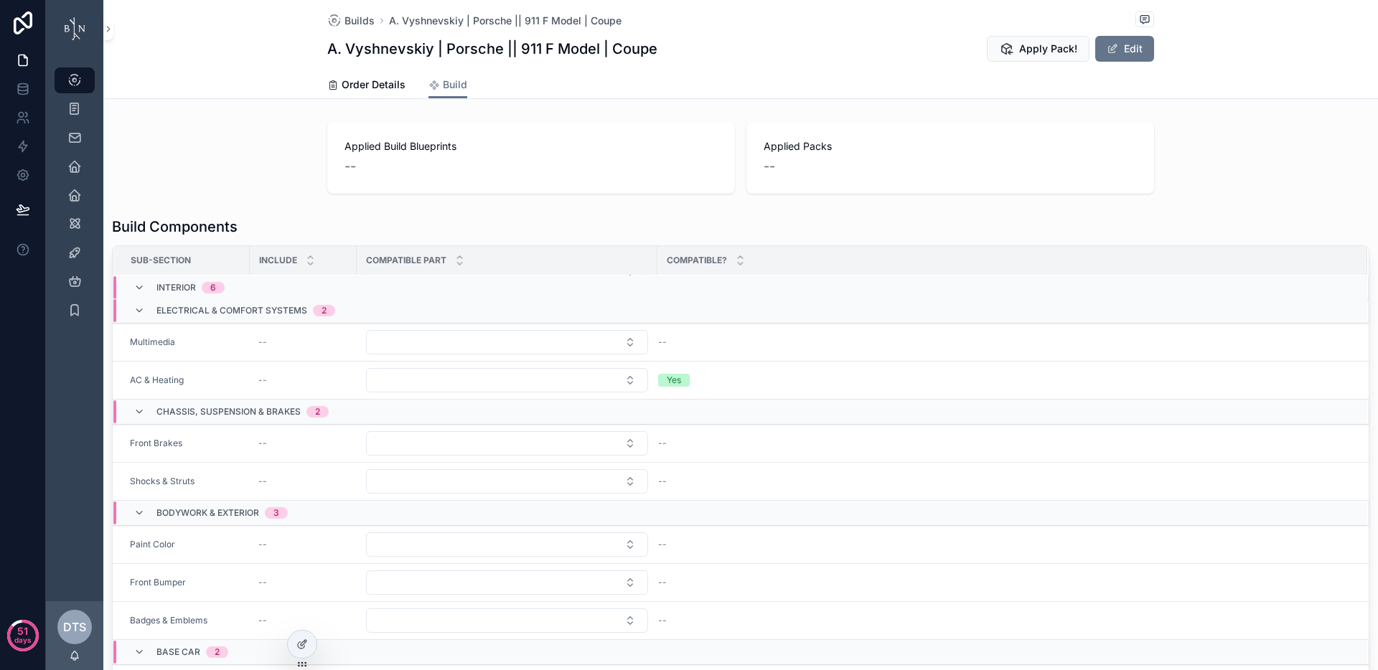
click at [212, 149] on div "Applied Build Blueprints -- Applied Packs --" at bounding box center [740, 157] width 1275 height 83
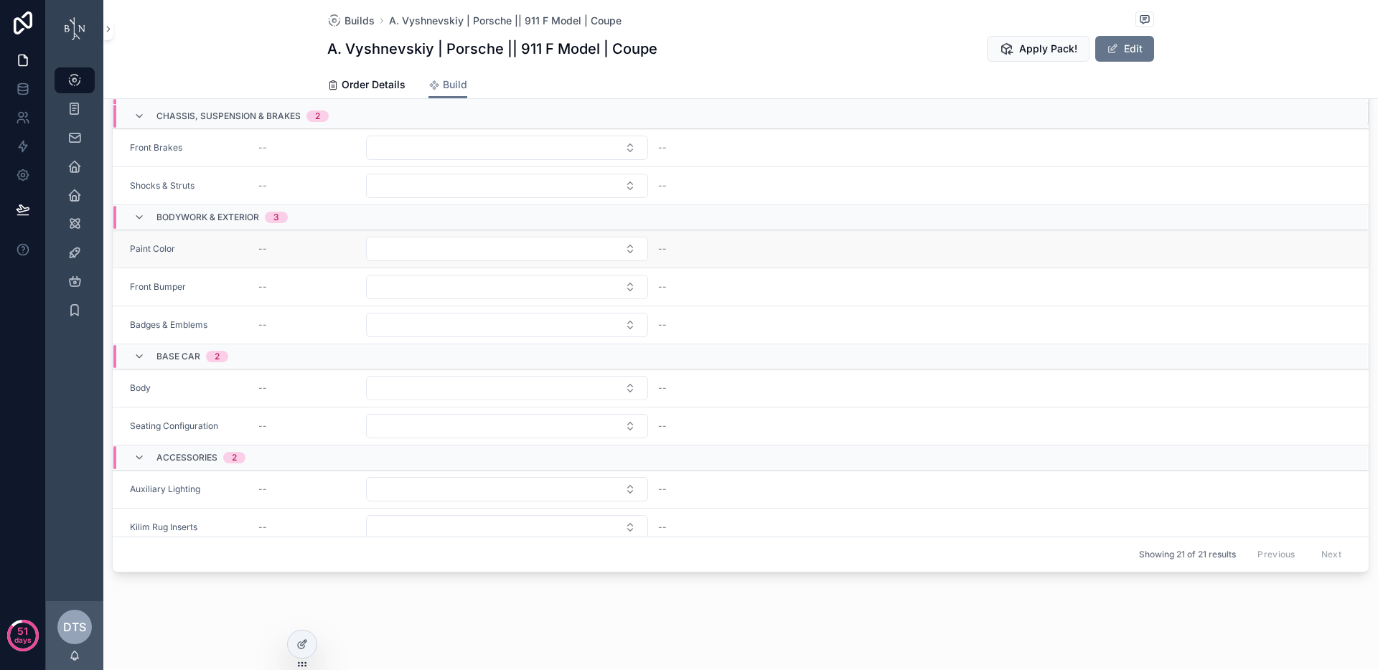
scroll to position [560, 0]
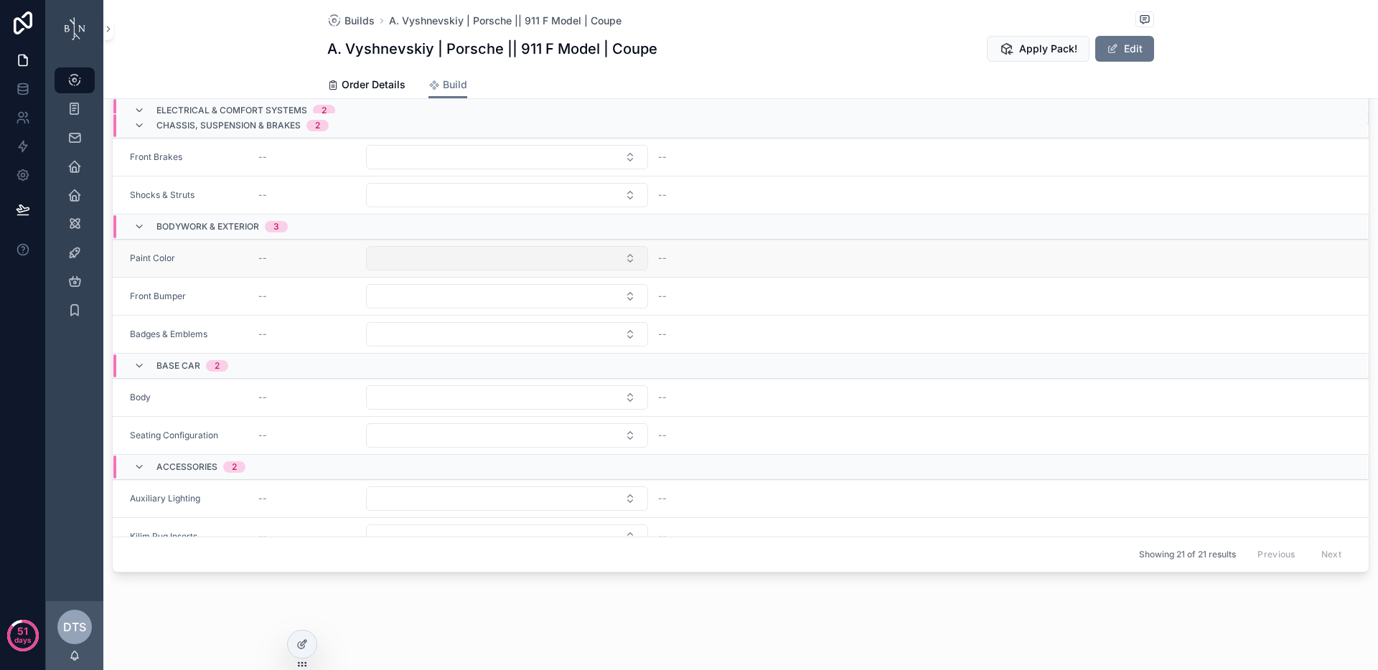
click at [572, 261] on button "Select Button" at bounding box center [507, 258] width 282 height 24
click at [259, 72] on div "Order Details Build" at bounding box center [741, 84] width 1258 height 27
click at [574, 263] on button "Select Button" at bounding box center [507, 258] width 282 height 24
click at [207, 67] on div "Builds A. Vyshnevskiy | Porsche || 911 F Model | Coupe A. Vyshnevskiy | Porsche…" at bounding box center [740, 49] width 1275 height 99
click at [490, 263] on button "Select Button" at bounding box center [507, 258] width 282 height 24
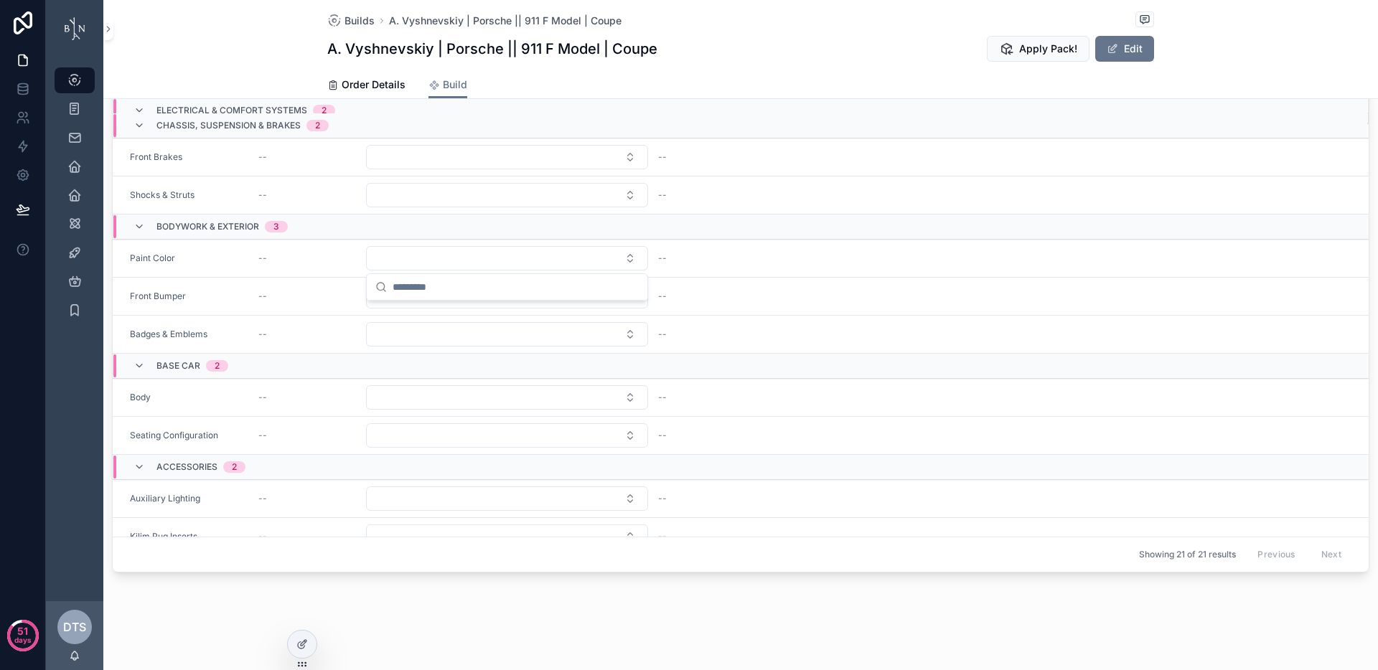
click at [228, 50] on div "Builds A. Vyshnevskiy | Porsche || 911 F Model | Coupe A. Vyshnevskiy | Porsche…" at bounding box center [740, 49] width 1275 height 99
click at [515, 293] on button "Select Button" at bounding box center [507, 296] width 282 height 24
click at [198, 48] on div "Builds A. Vyshnevskiy | Porsche || 911 F Model | Coupe A. Vyshnevskiy | Porsche…" at bounding box center [740, 49] width 1275 height 99
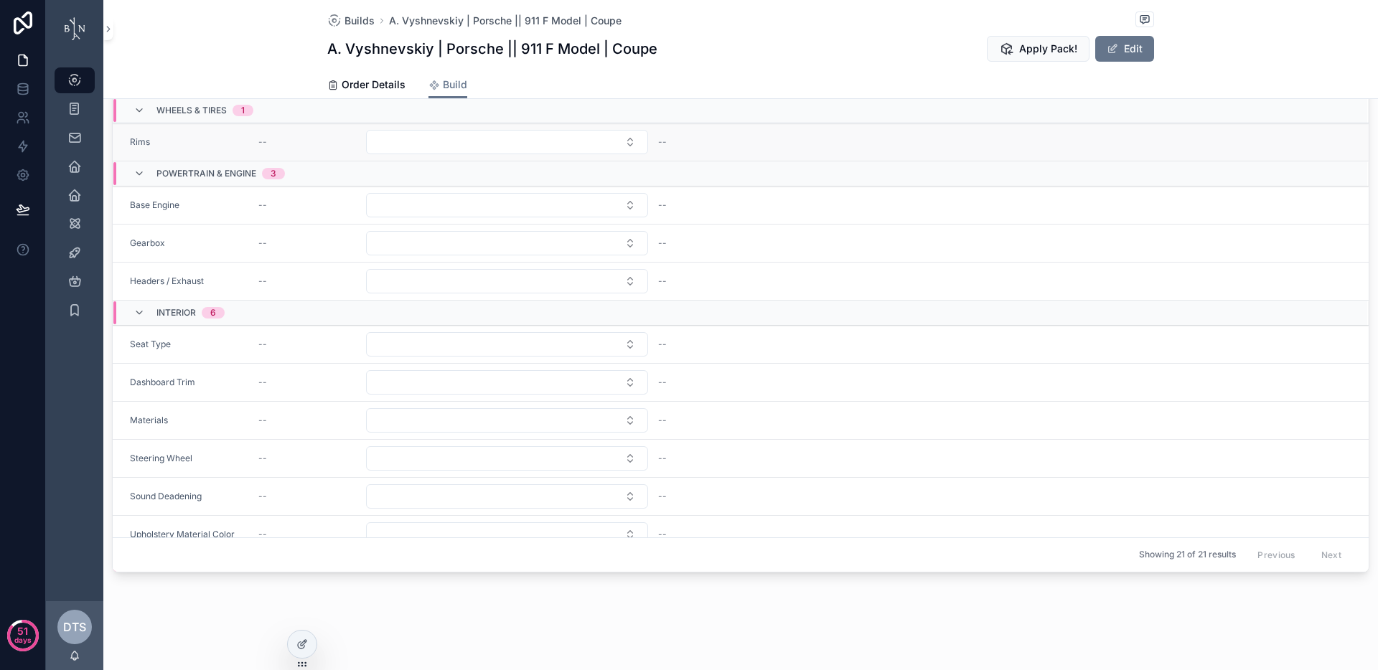
scroll to position [0, 0]
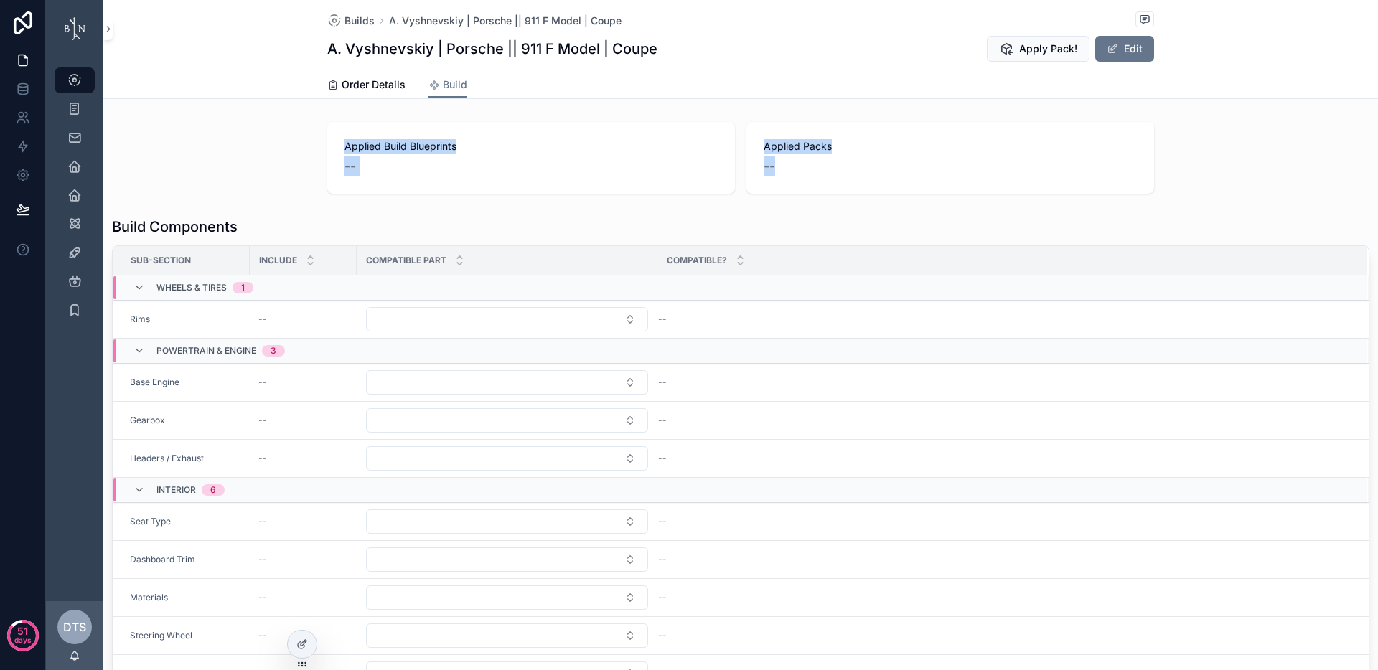
drag, startPoint x: 342, startPoint y: 146, endPoint x: 807, endPoint y: 168, distance: 465.0
click at [807, 168] on div "Applied Build Blueprints -- Applied Packs --" at bounding box center [740, 158] width 827 height 72
click at [807, 168] on div "--" at bounding box center [950, 166] width 373 height 20
